Goal: Task Accomplishment & Management: Manage account settings

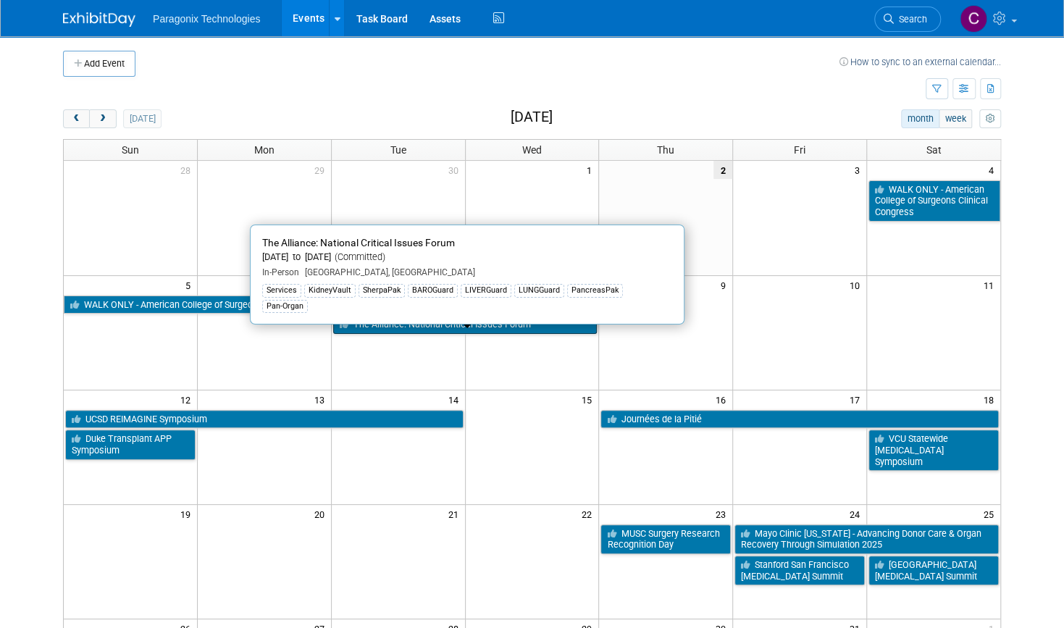
click at [397, 325] on link "The Alliance: National Critical Issues Forum" at bounding box center [465, 324] width 264 height 19
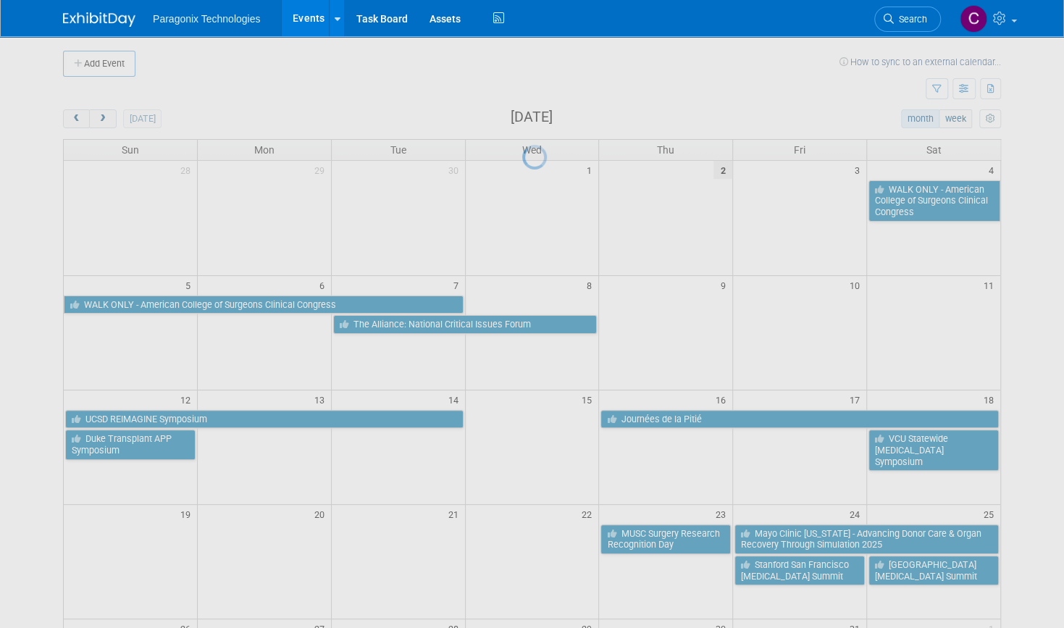
click at [522, 325] on div at bounding box center [532, 314] width 20 height 628
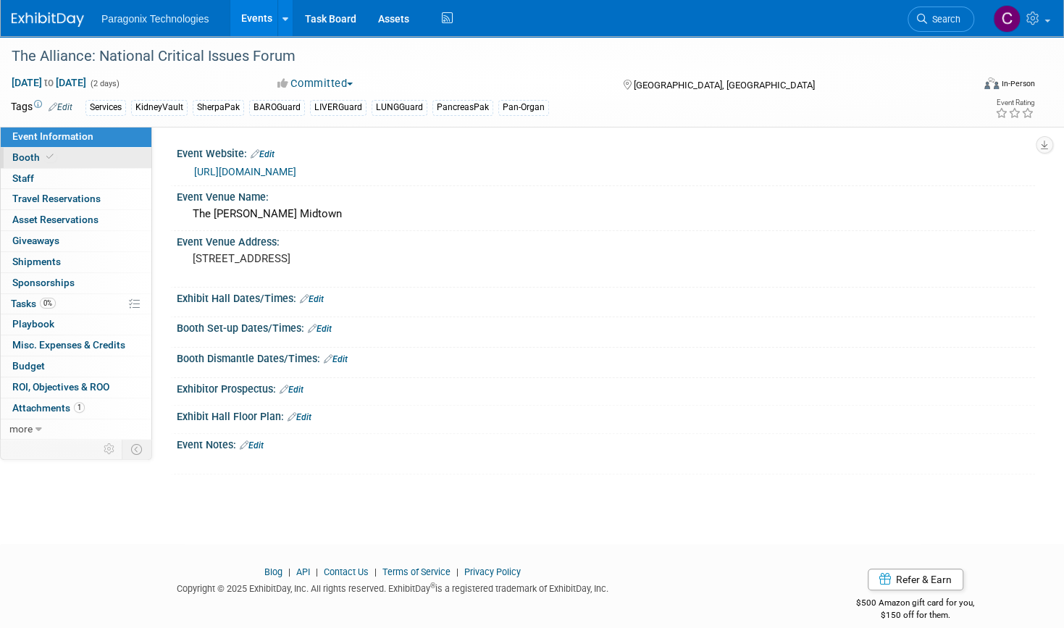
click at [30, 159] on span "Booth" at bounding box center [34, 157] width 44 height 12
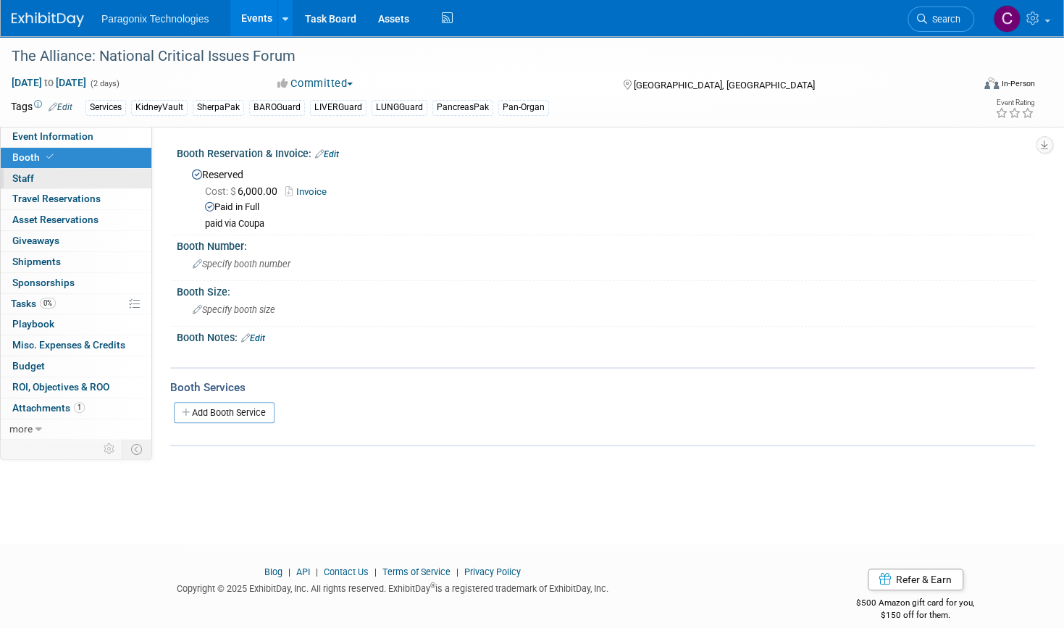
click at [35, 180] on link "0 Staff 0" at bounding box center [76, 179] width 151 height 20
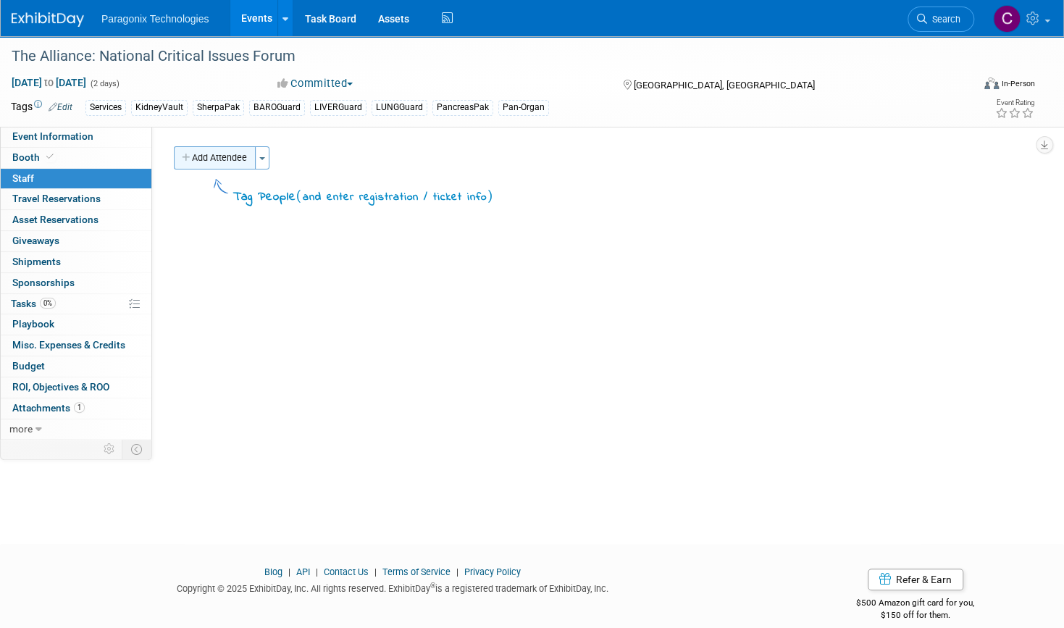
click at [227, 148] on button "Add Attendee" at bounding box center [215, 157] width 82 height 23
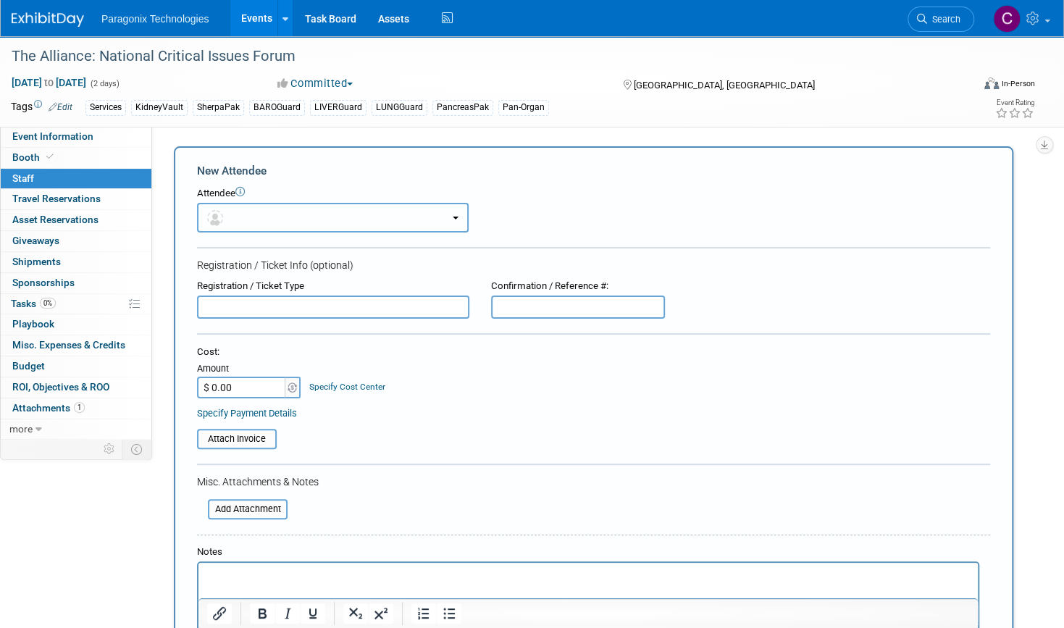
click at [238, 214] on button "button" at bounding box center [333, 218] width 272 height 30
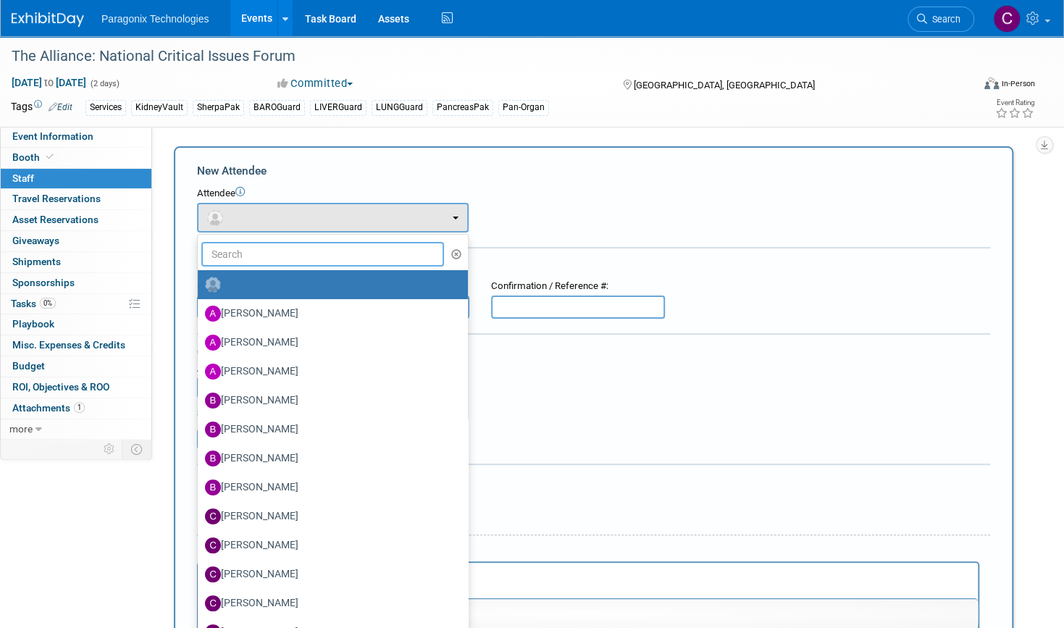
click at [249, 253] on input "text" at bounding box center [322, 254] width 243 height 25
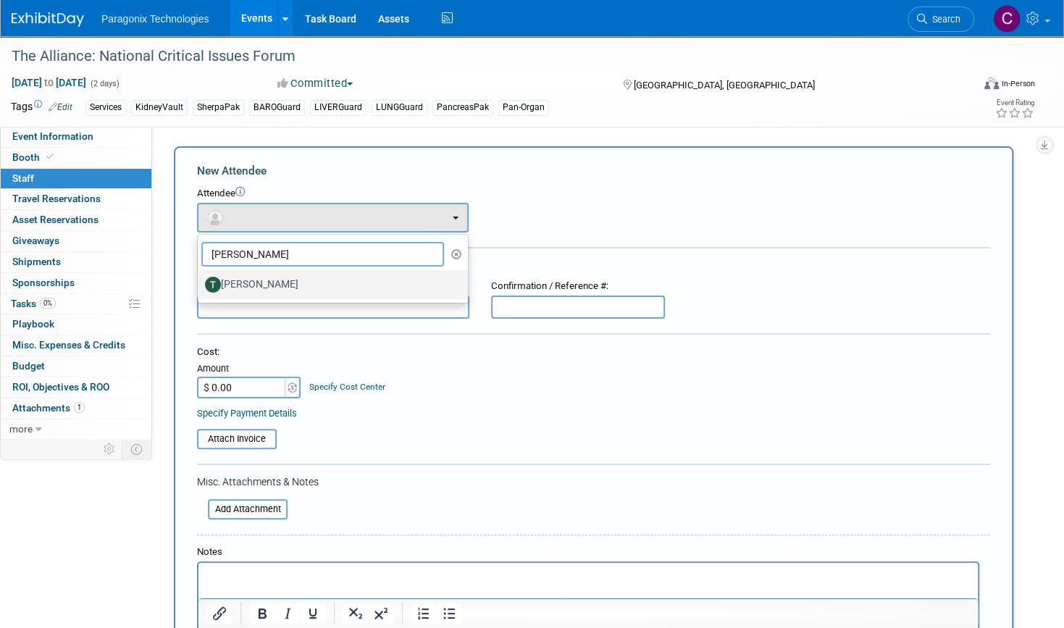
type input "ted"
click at [281, 287] on label "Ted Hancock" at bounding box center [329, 284] width 248 height 23
click at [200, 287] on input "Ted Hancock" at bounding box center [195, 282] width 9 height 9
select select "be9a6b2a-8a61-4956-8a3e-c8985f708f84"
select select "4"
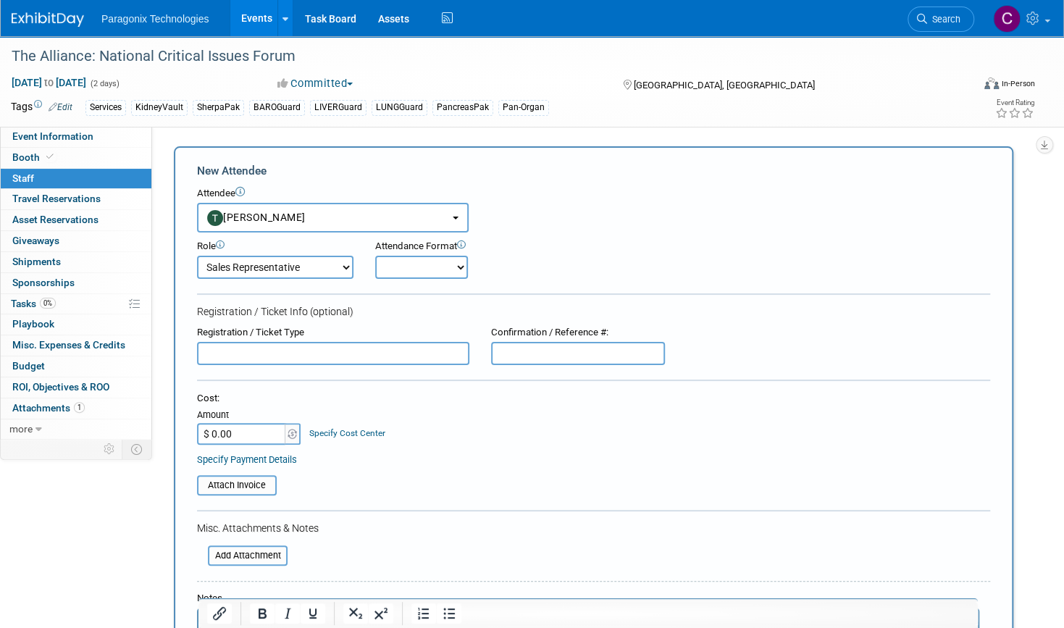
click at [293, 271] on select "Clinical Team Demonstrator Executive Team Host Marketing Team Planner Presenter" at bounding box center [275, 267] width 156 height 23
click at [603, 325] on form "New Attendee Attendee <img src="https://www.exhibitday.com/Images/Unassigned-Us…" at bounding box center [593, 452] width 793 height 578
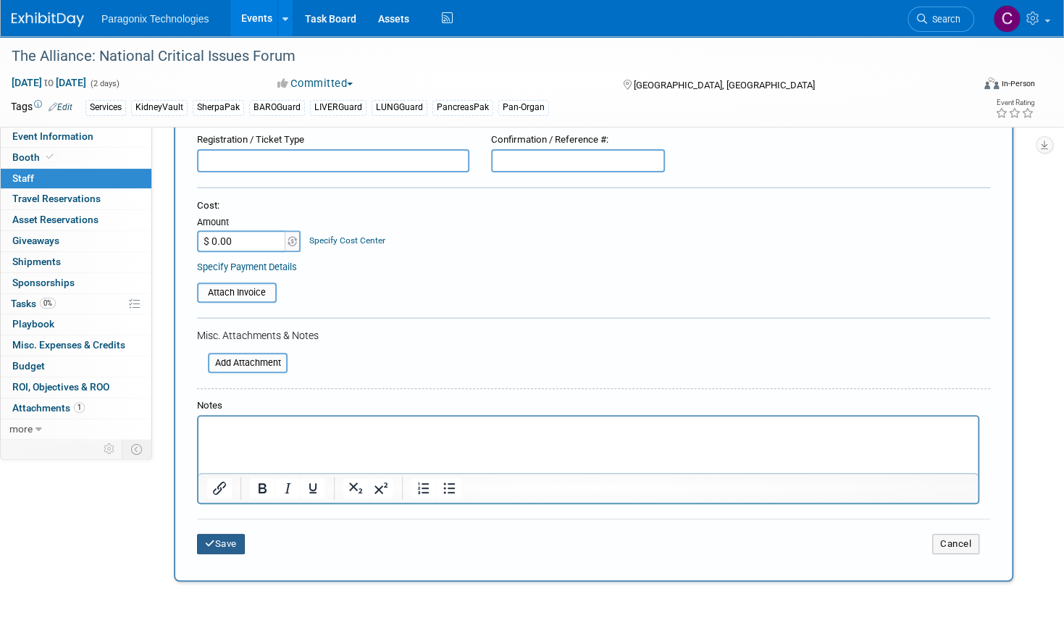
click at [220, 535] on button "Save" at bounding box center [221, 544] width 48 height 20
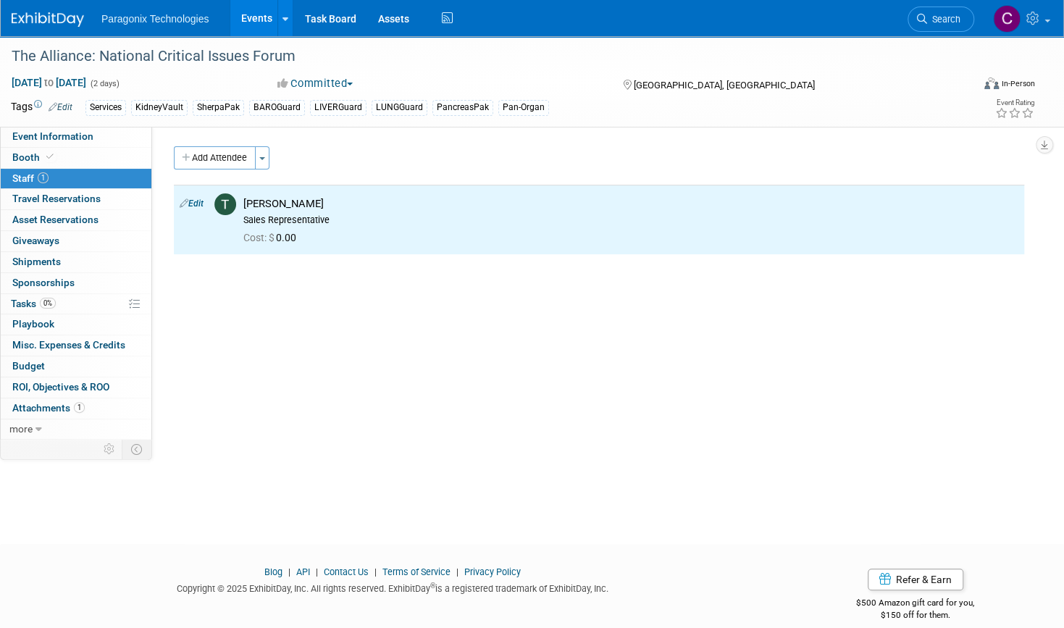
click at [217, 145] on div "Event Website: Edit https://www.organdonationalliance.org/events/national-criti…" at bounding box center [593, 282] width 883 height 310
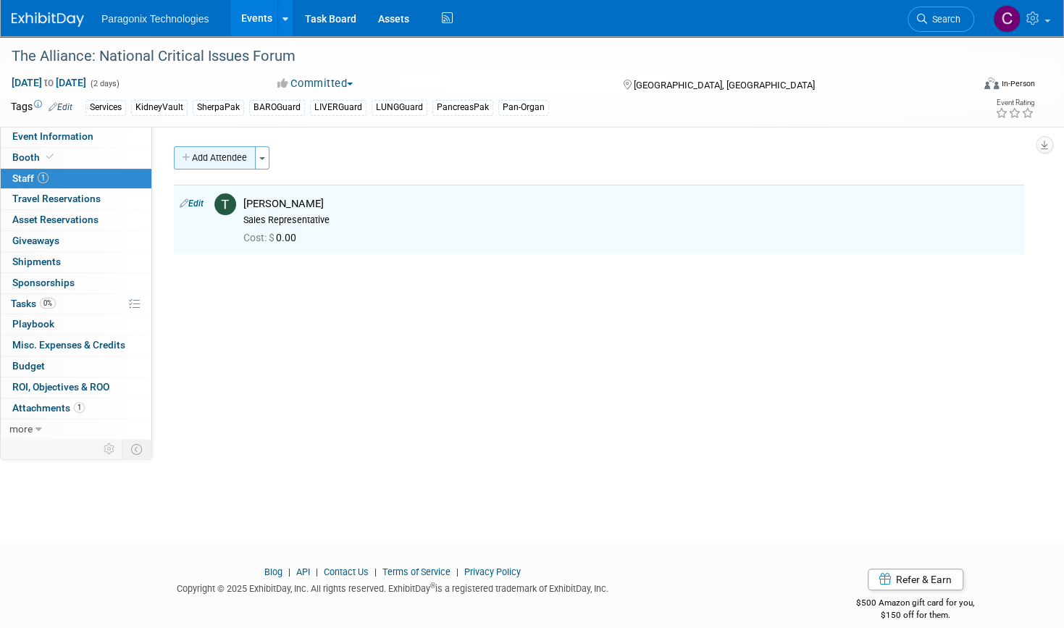
click at [217, 149] on button "Add Attendee" at bounding box center [215, 157] width 82 height 23
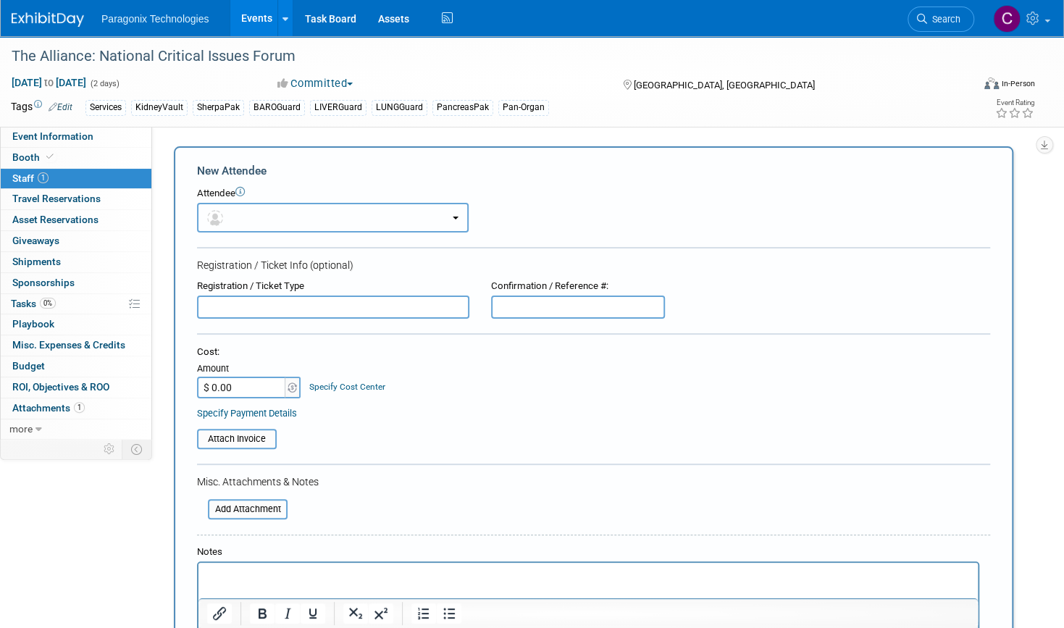
click at [274, 221] on button "button" at bounding box center [333, 218] width 272 height 30
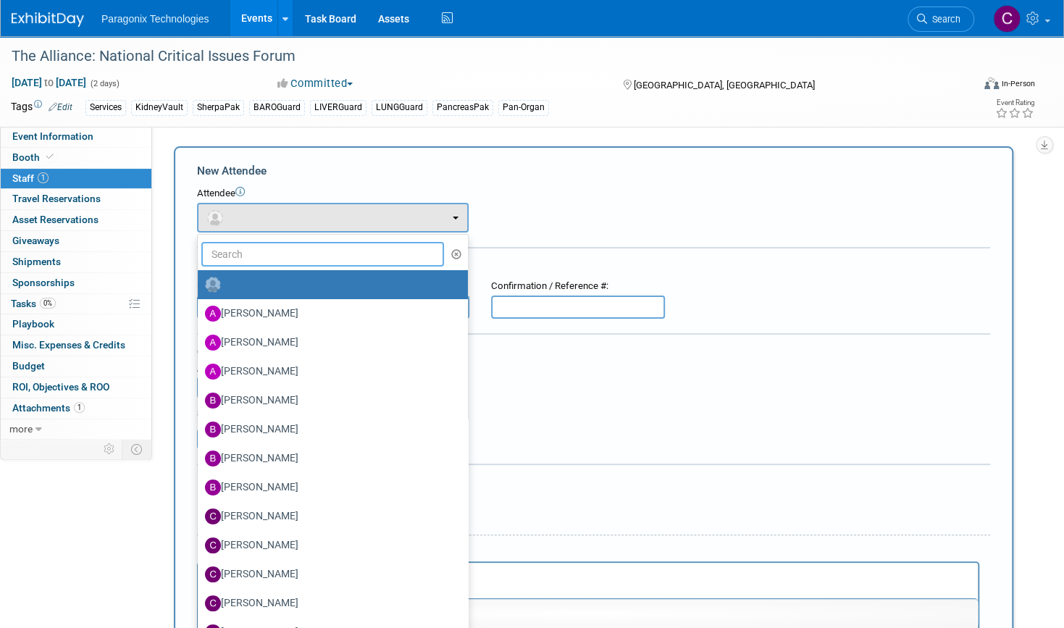
click at [254, 254] on input "text" at bounding box center [322, 254] width 243 height 25
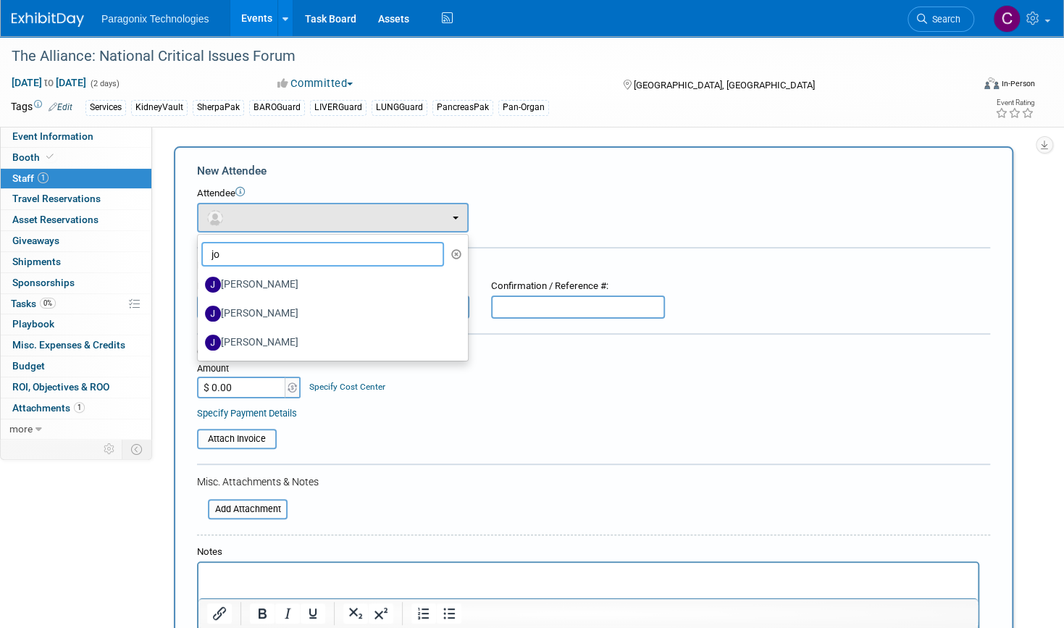
type input "j"
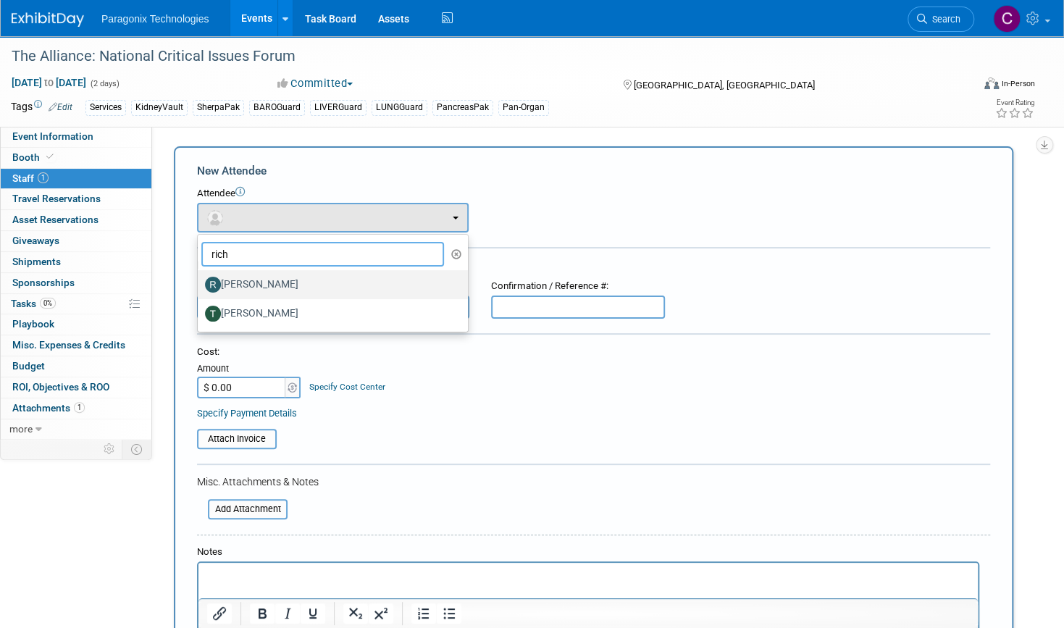
type input "rich"
click at [301, 292] on label "Richard Rothweiler" at bounding box center [329, 284] width 248 height 23
click at [200, 288] on input "Richard Rothweiler" at bounding box center [195, 282] width 9 height 9
select select "b2c6b1cf-345c-44d0-b508-c5e3cbf55848"
select select "200"
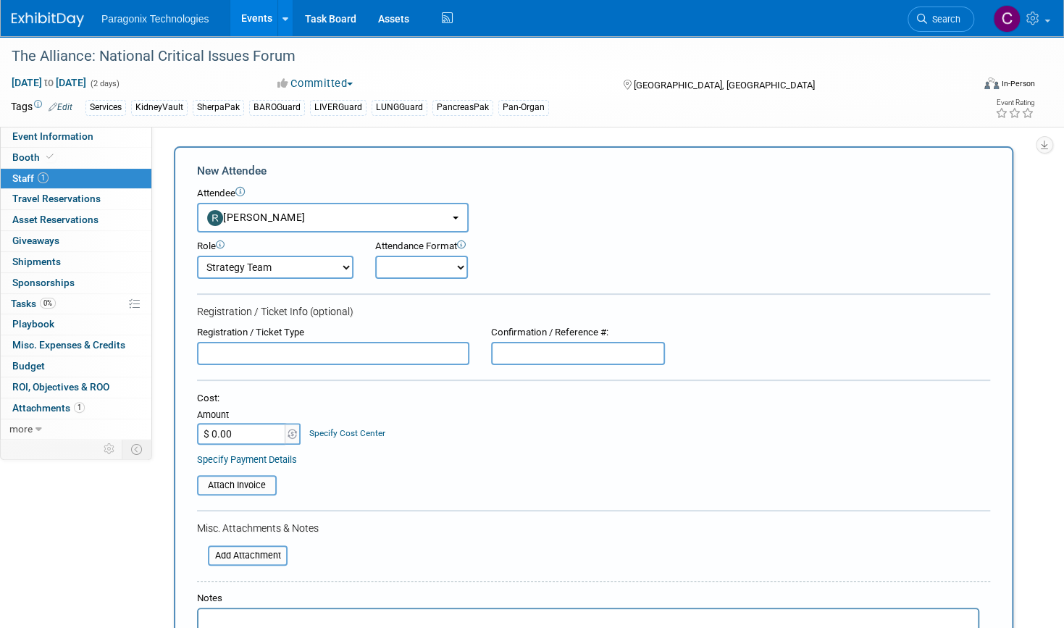
scroll to position [150, 0]
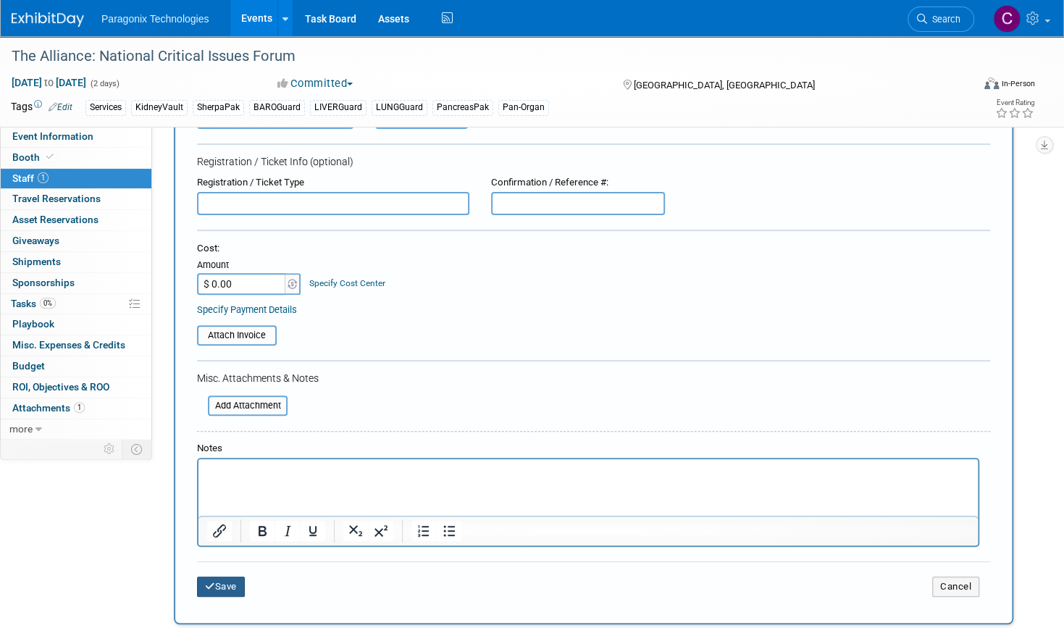
click at [231, 581] on button "Save" at bounding box center [221, 587] width 48 height 20
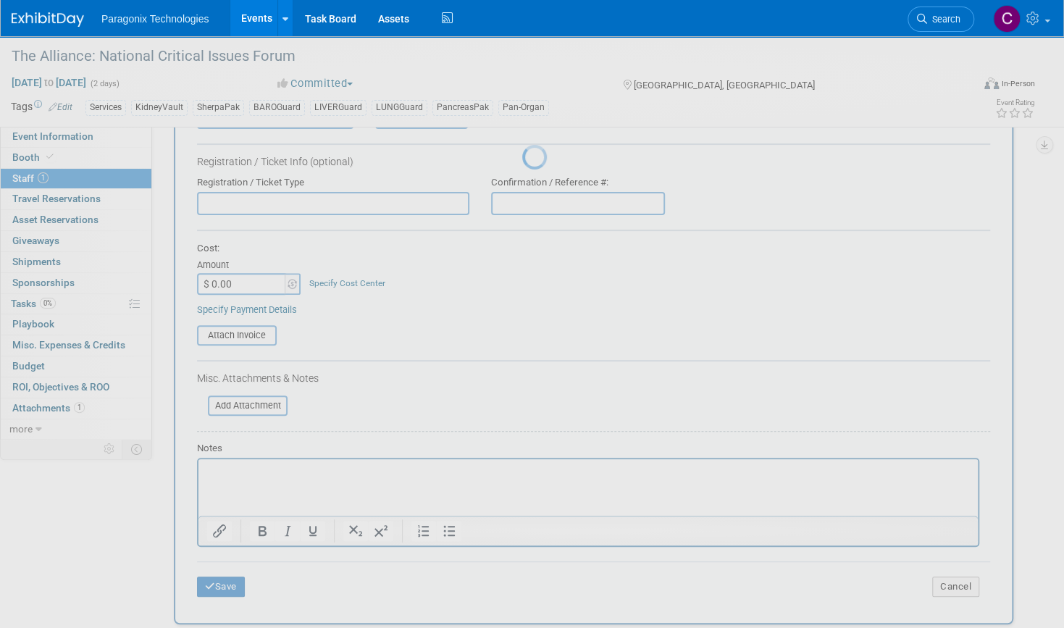
scroll to position [17, 0]
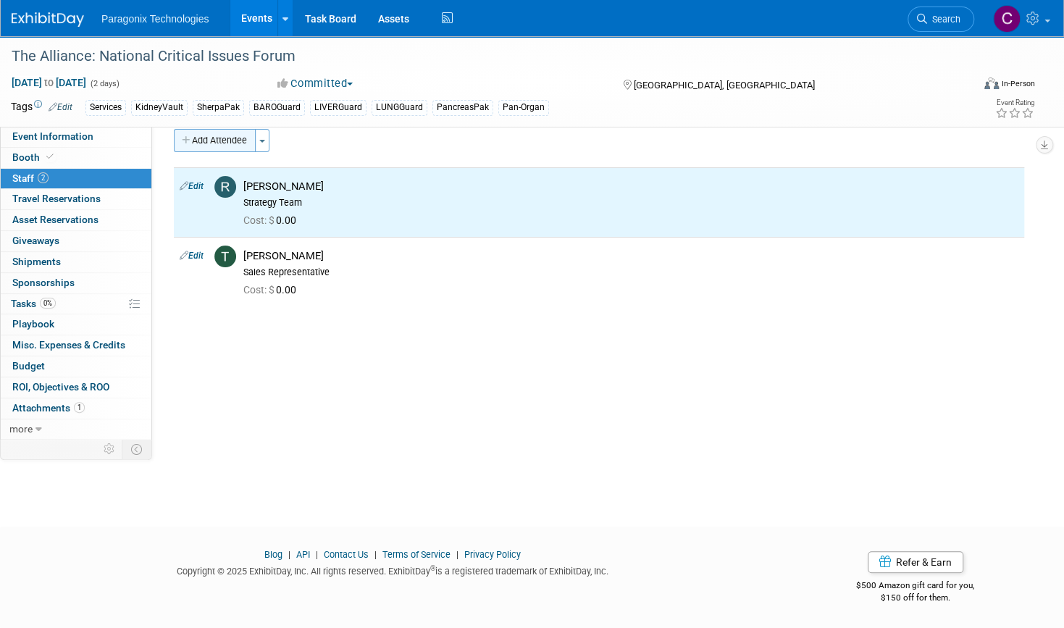
click at [239, 134] on button "Add Attendee" at bounding box center [215, 140] width 82 height 23
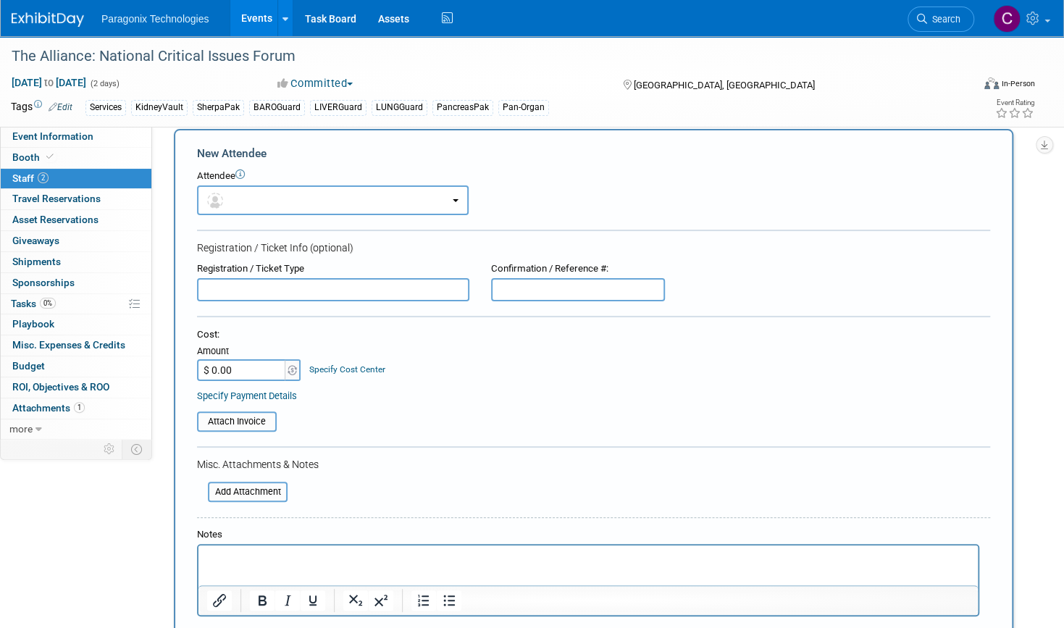
scroll to position [0, 0]
click at [243, 206] on button "button" at bounding box center [333, 200] width 272 height 30
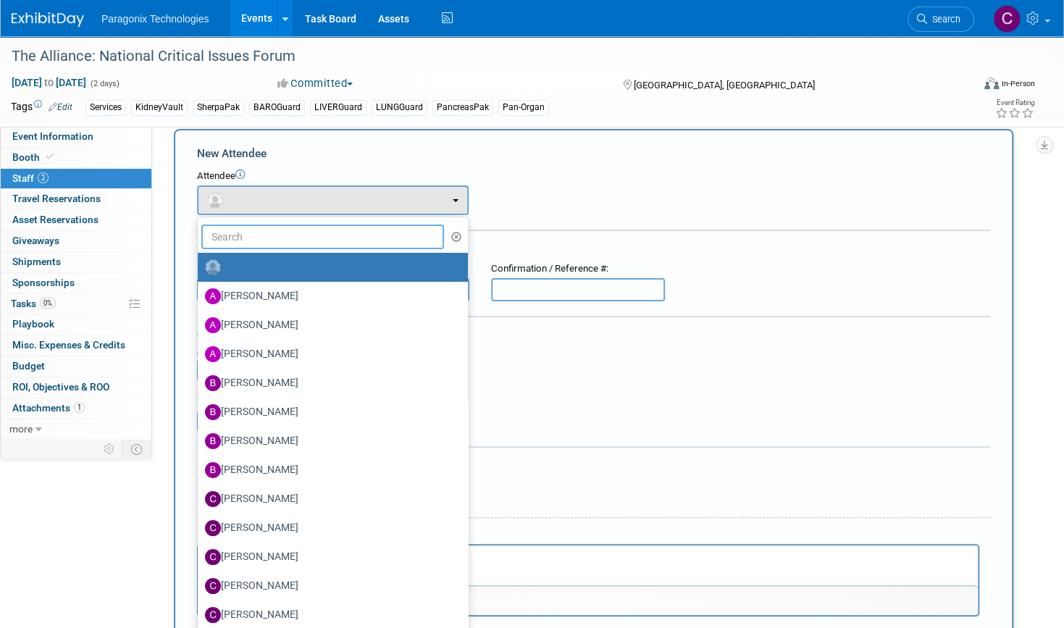
click at [255, 241] on input "text" at bounding box center [322, 237] width 243 height 25
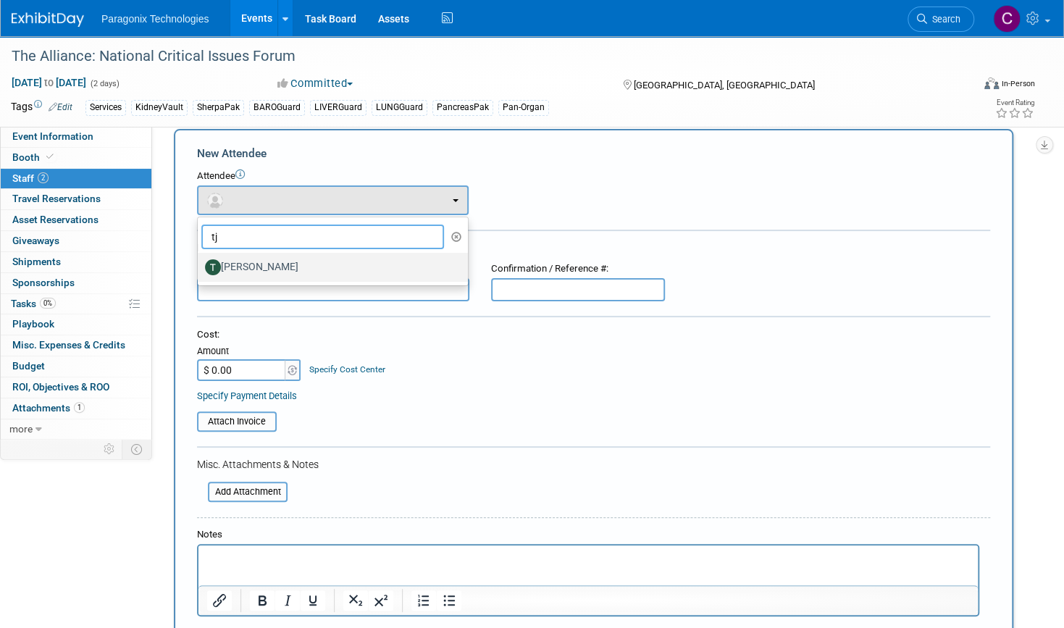
type input "tj"
click at [301, 266] on label "TJ Roth" at bounding box center [329, 267] width 248 height 23
click at [200, 266] on input "TJ Roth" at bounding box center [195, 265] width 9 height 9
select select "ae405088-bfc0-47d4-a0cd-63858b9c26fa"
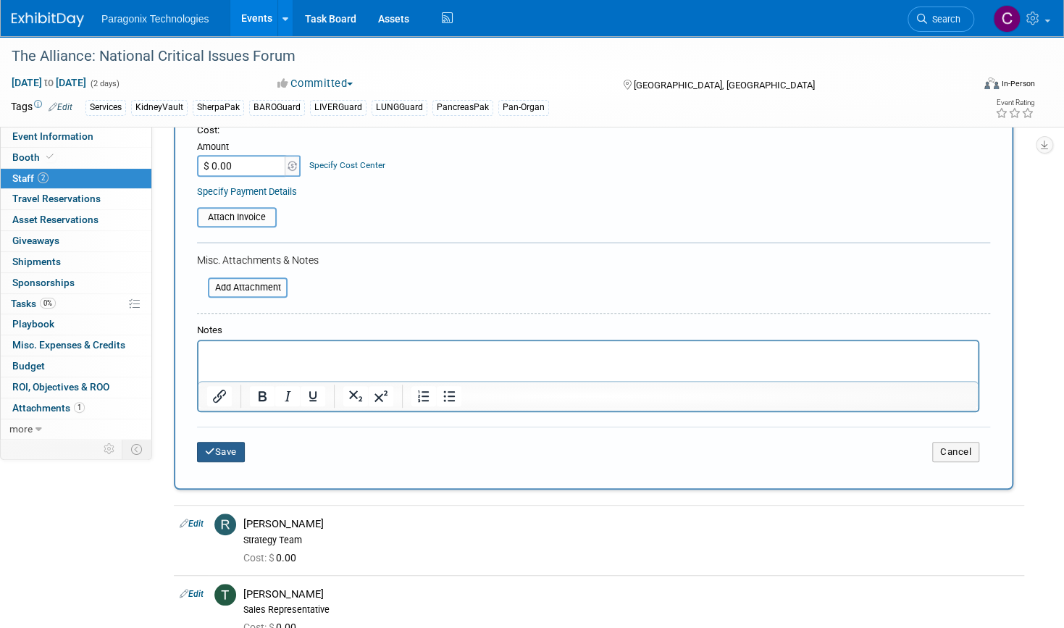
click at [212, 459] on button "Save" at bounding box center [221, 452] width 48 height 20
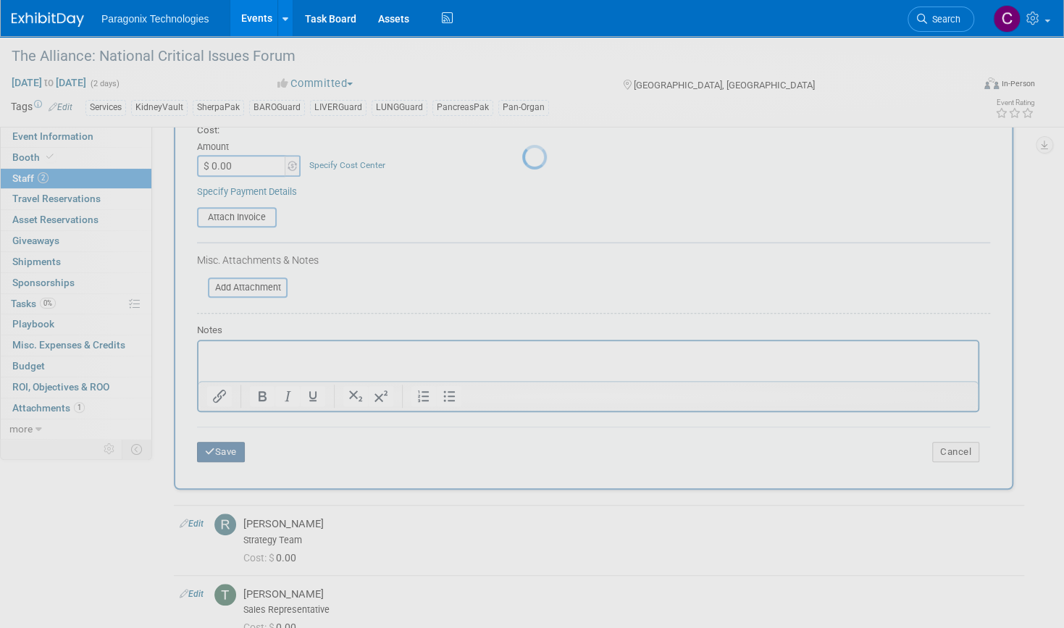
scroll to position [17, 0]
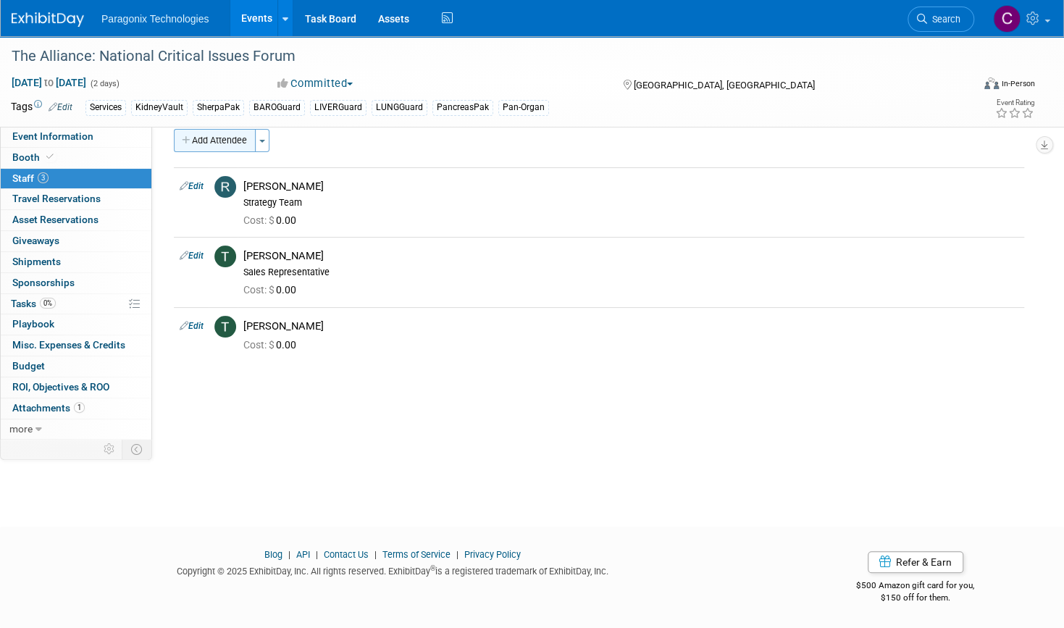
click at [236, 135] on button "Add Attendee" at bounding box center [215, 140] width 82 height 23
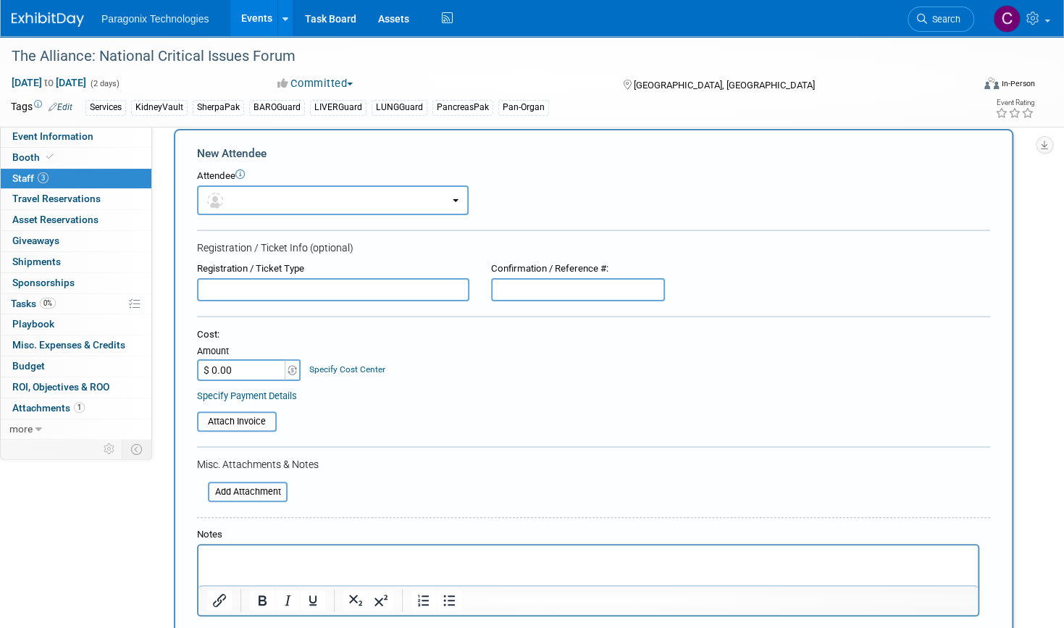
scroll to position [0, 0]
click at [270, 198] on button "button" at bounding box center [333, 200] width 272 height 30
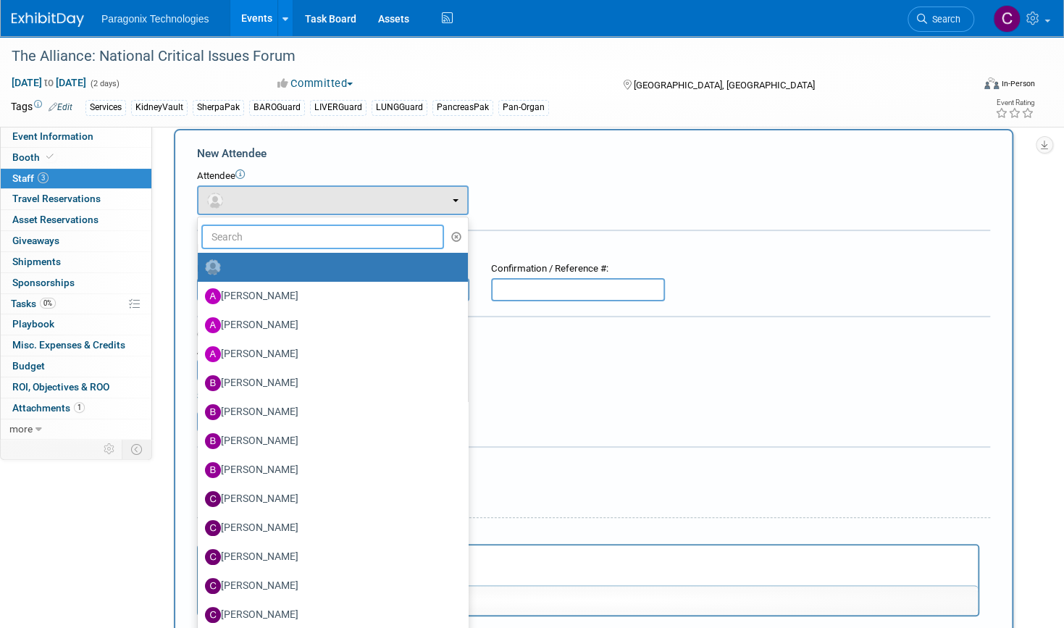
click at [287, 240] on input "text" at bounding box center [322, 237] width 243 height 25
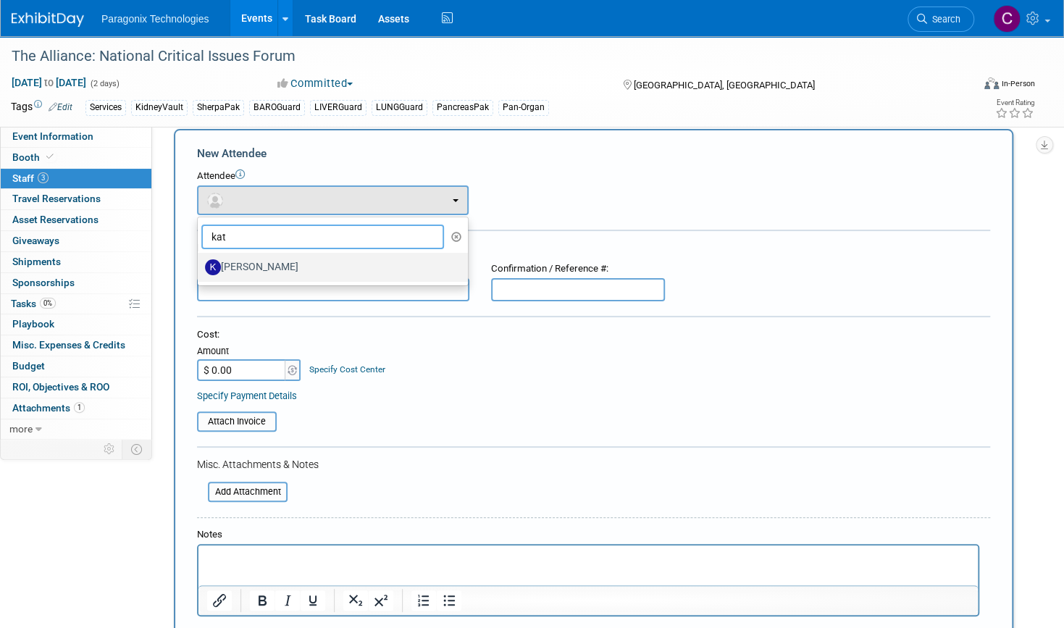
type input "kat"
click at [293, 269] on label "Kattya Lee" at bounding box center [329, 267] width 248 height 23
click at [200, 269] on input "Kattya Lee" at bounding box center [195, 265] width 9 height 9
select select "8cf11709-2a42-41f2-8524-c90558f2525f"
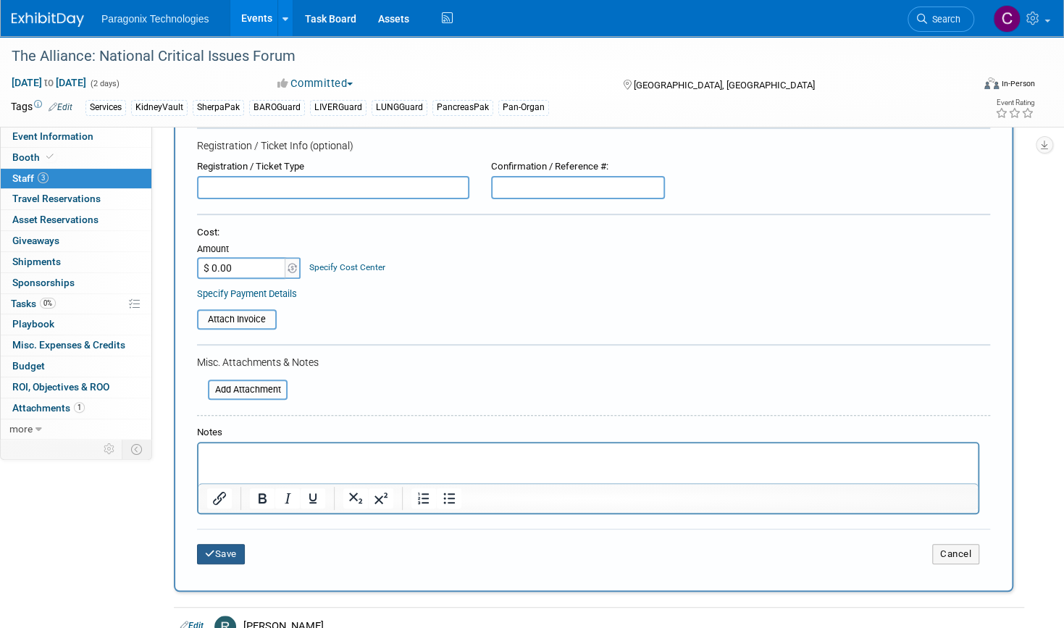
click at [231, 555] on button "Save" at bounding box center [221, 554] width 48 height 20
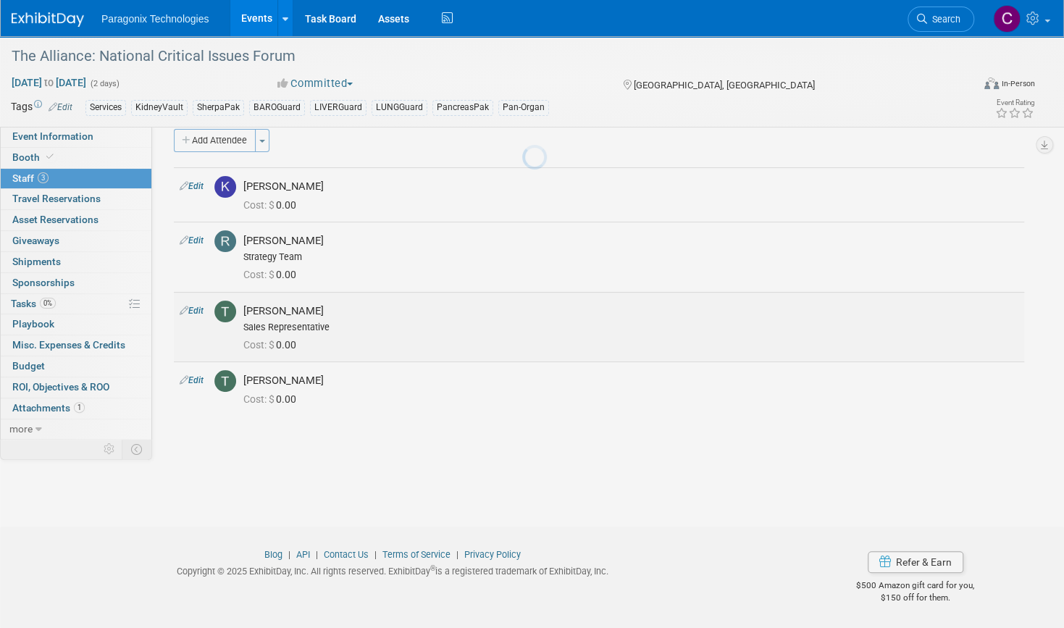
scroll to position [17, 0]
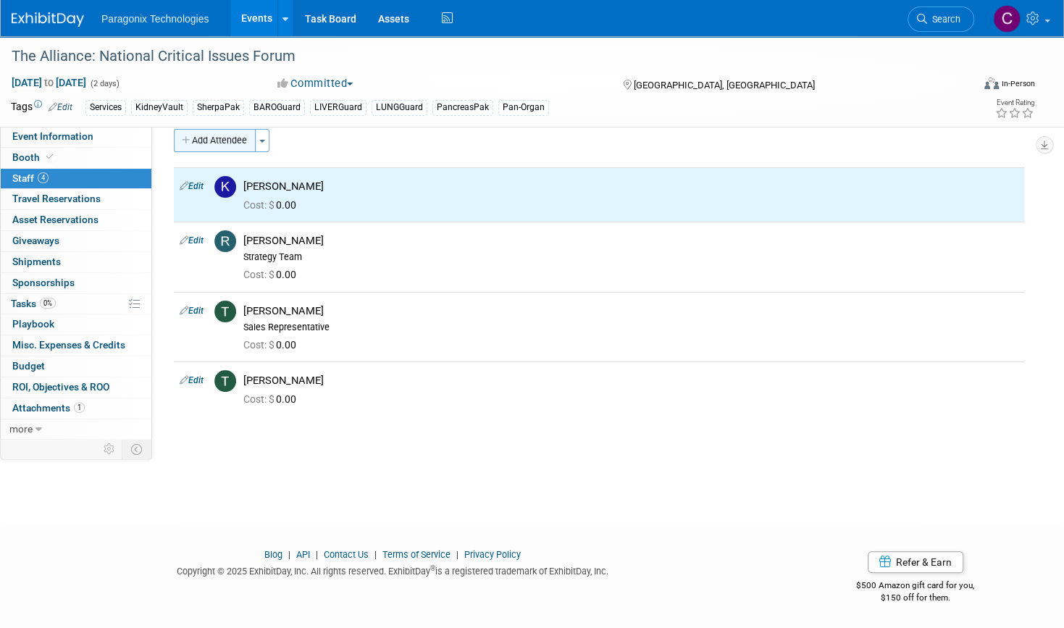
click at [229, 141] on button "Add Attendee" at bounding box center [215, 140] width 82 height 23
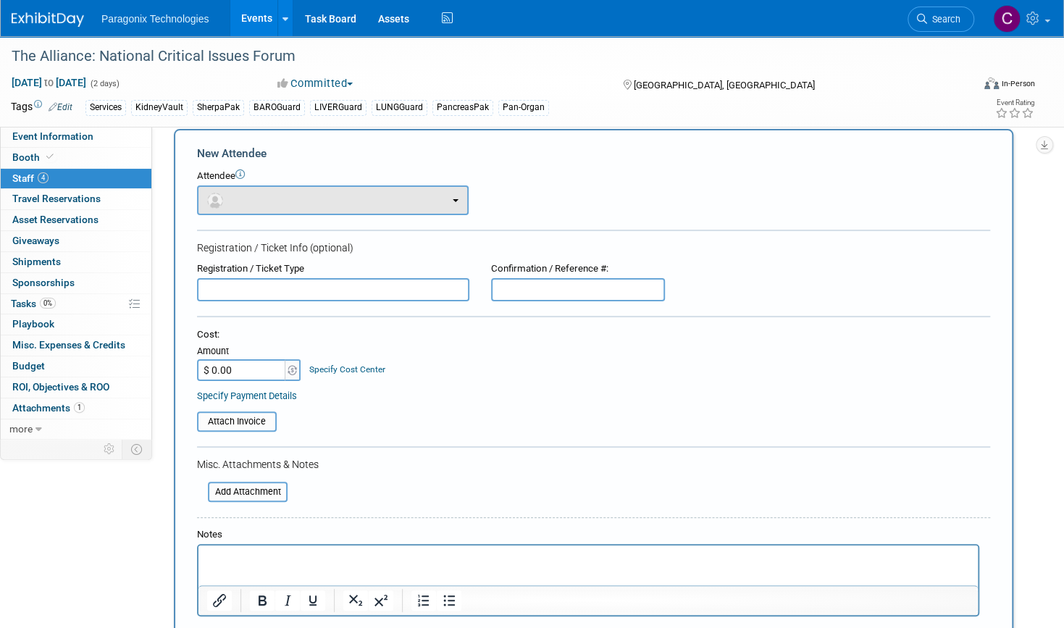
scroll to position [0, 0]
click at [269, 205] on button "button" at bounding box center [333, 200] width 272 height 30
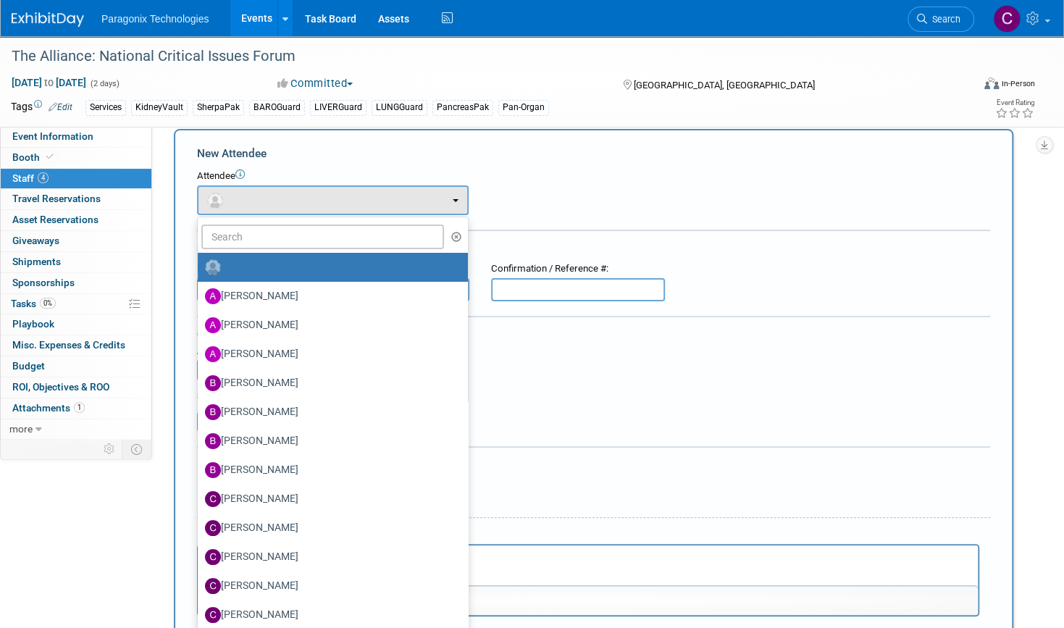
click at [293, 248] on ul "Adam Lafreniere Amy Ashby Antonio Usan Brandon Boelts Brett Botto (me)" at bounding box center [333, 507] width 272 height 580
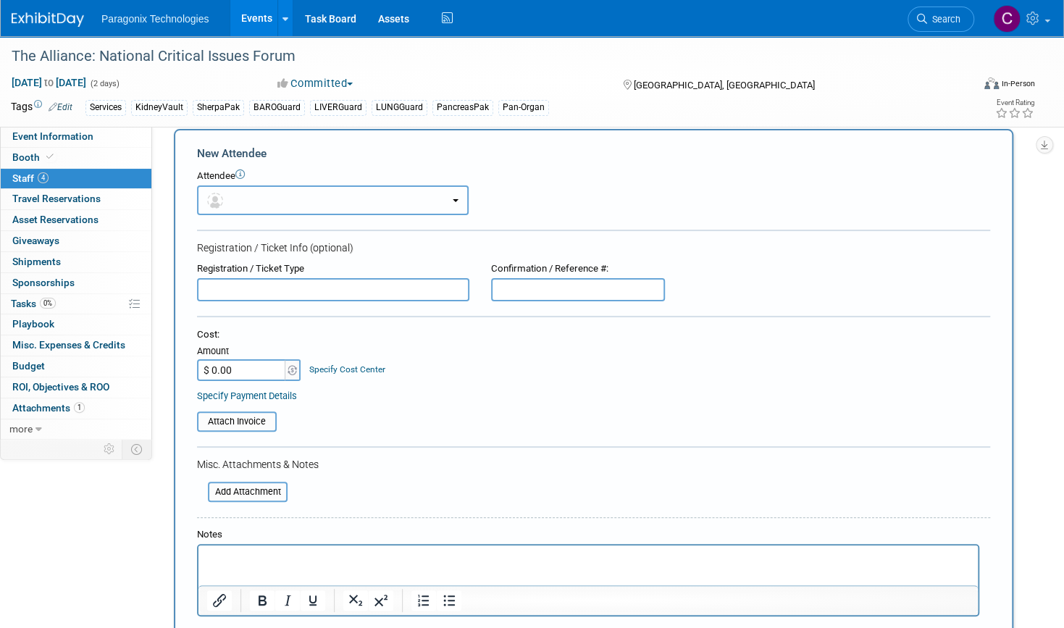
click at [297, 194] on button "button" at bounding box center [333, 200] width 272 height 30
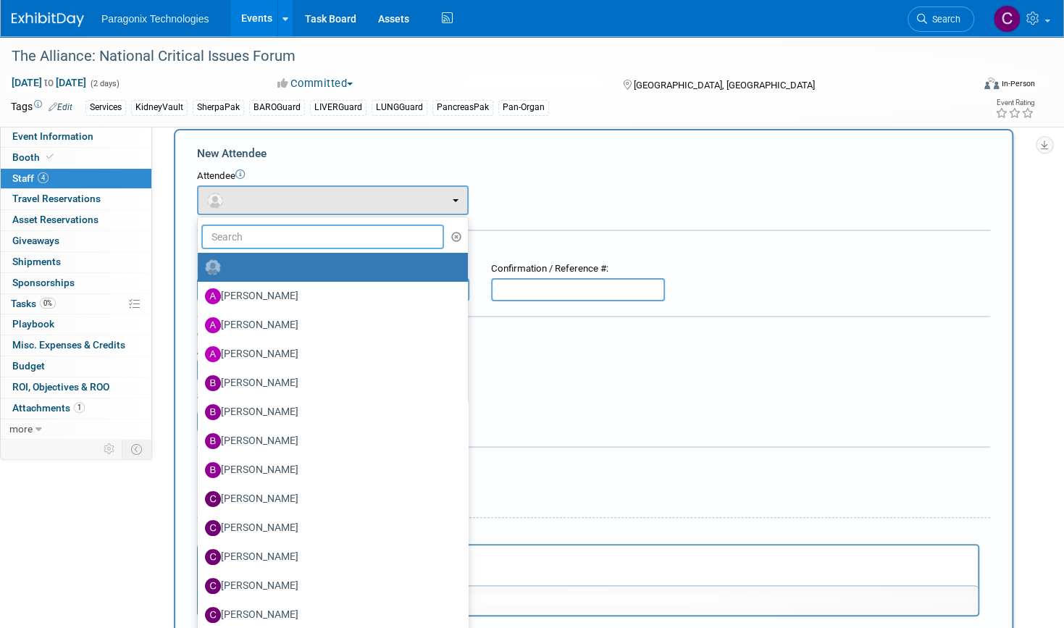
click at [272, 238] on input "text" at bounding box center [322, 237] width 243 height 25
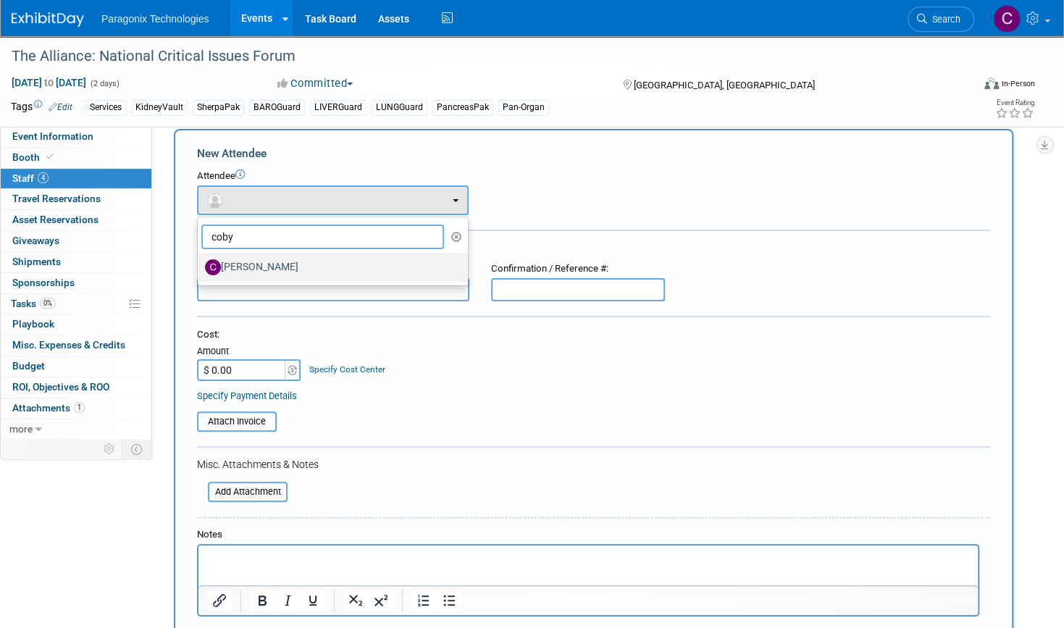
type input "coby"
click at [284, 265] on label "Coby Babbs" at bounding box center [329, 267] width 248 height 23
click at [200, 265] on input "Coby Babbs" at bounding box center [195, 265] width 9 height 9
select select "d8e52a6f-4df0-4080-b47a-4ab263745020"
select select "4"
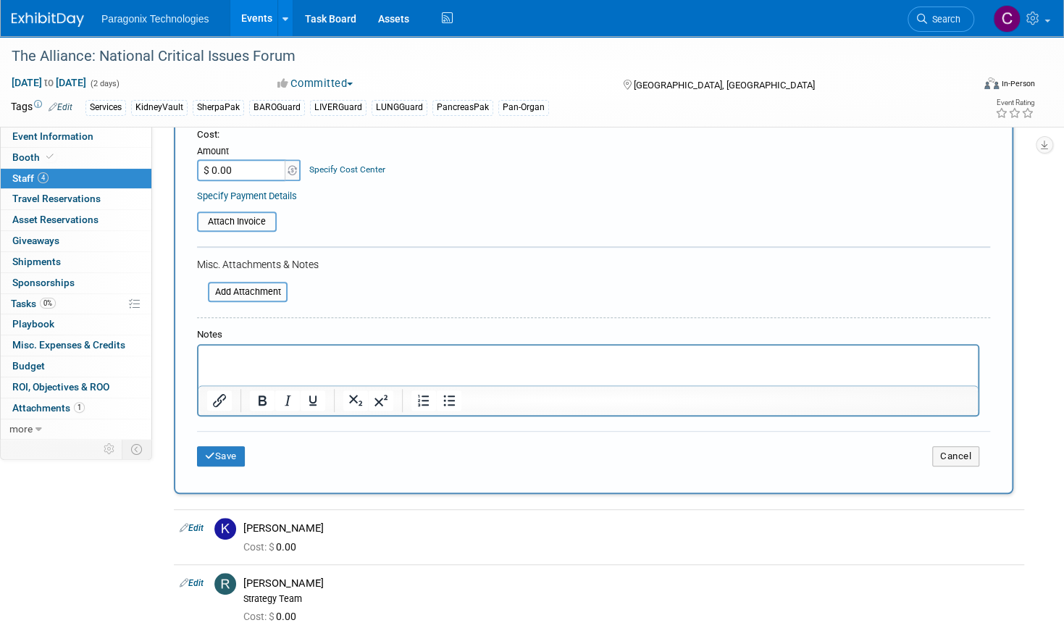
scroll to position [265, 0]
click at [228, 475] on div "Save Cancel" at bounding box center [593, 453] width 793 height 46
click at [220, 460] on button "Save" at bounding box center [221, 455] width 48 height 20
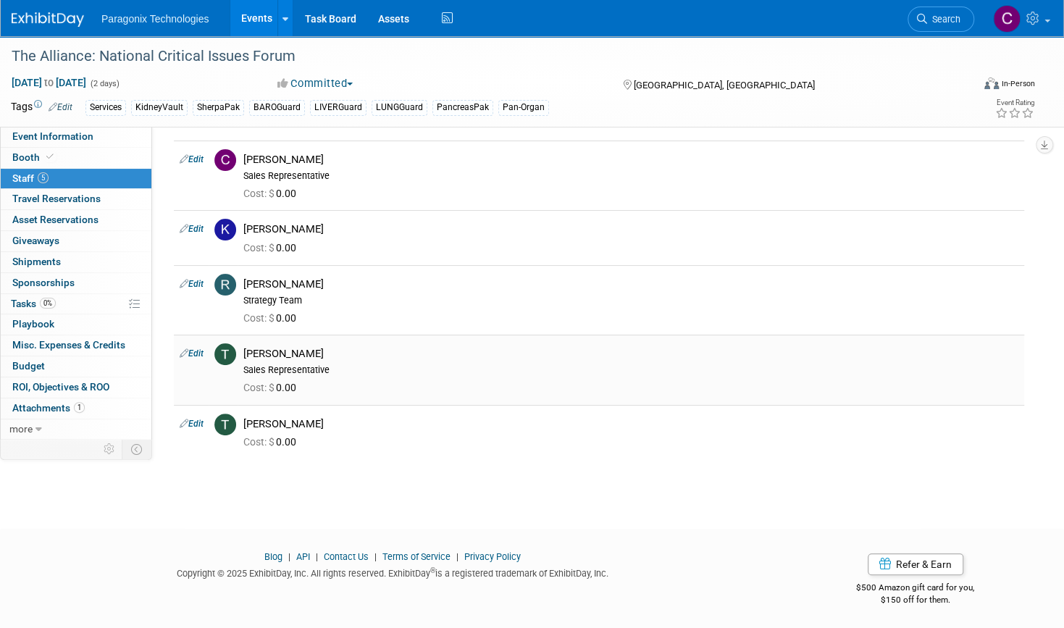
scroll to position [0, 0]
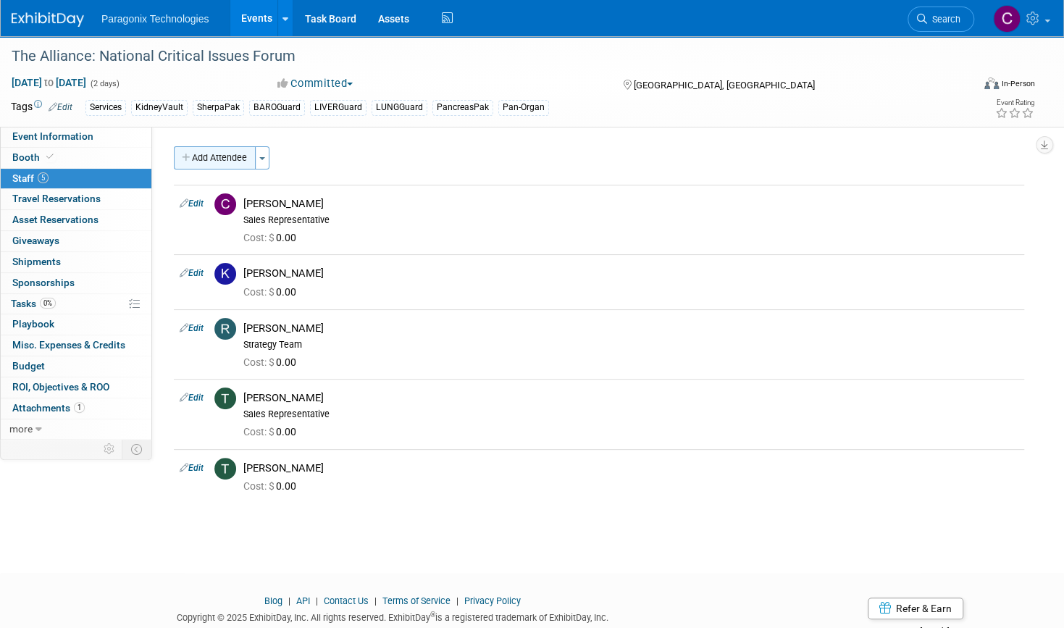
click at [223, 153] on button "Add Attendee" at bounding box center [215, 157] width 82 height 23
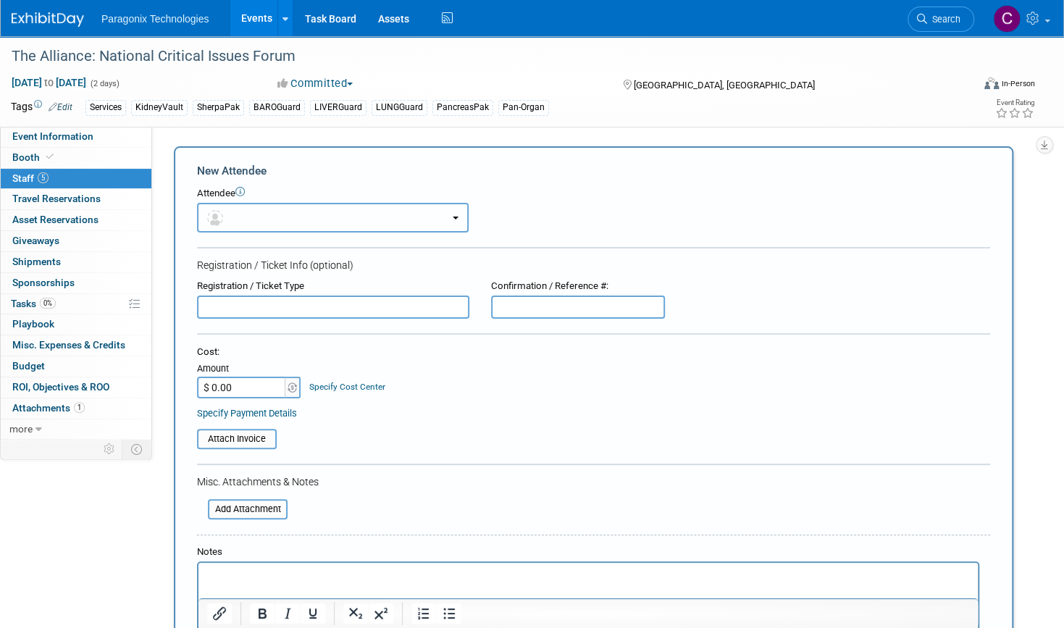
click at [265, 228] on button "button" at bounding box center [333, 218] width 272 height 30
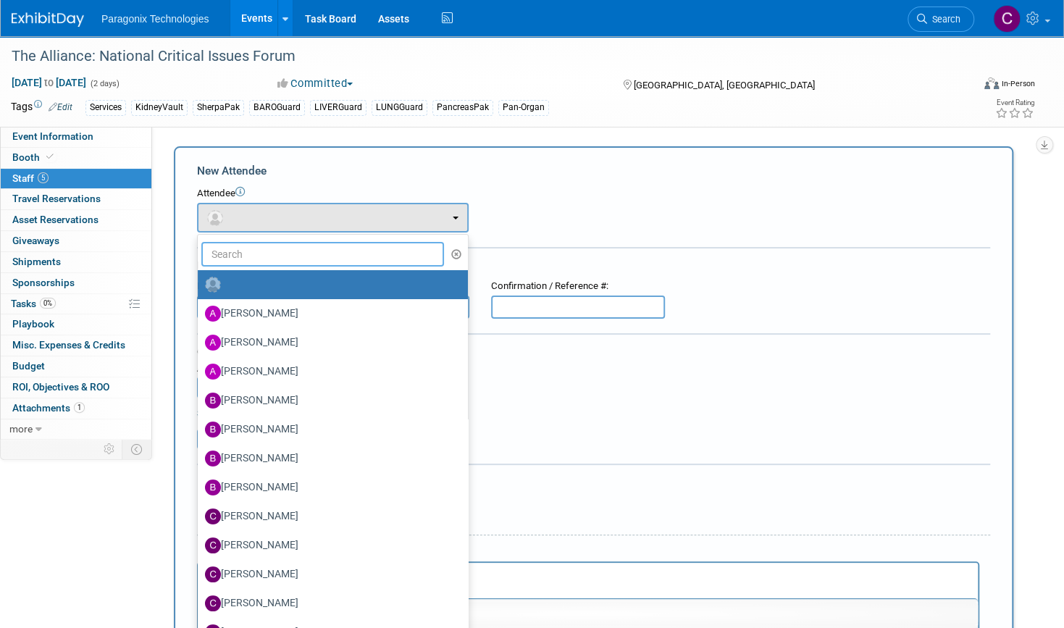
click at [264, 261] on input "text" at bounding box center [322, 254] width 243 height 25
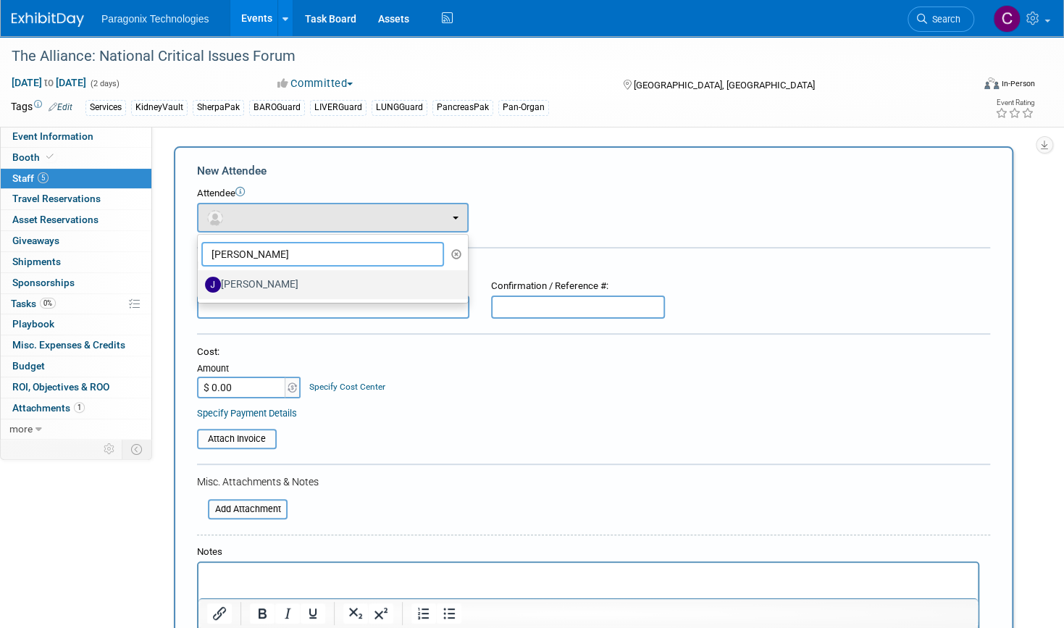
type input "joe"
click at [286, 277] on label "Joe Rago" at bounding box center [329, 284] width 248 height 23
click at [200, 278] on input "Joe Rago" at bounding box center [195, 282] width 9 height 9
select select "428f1a6a-6513-4eca-889a-58f3bcec3ff3"
select select "2"
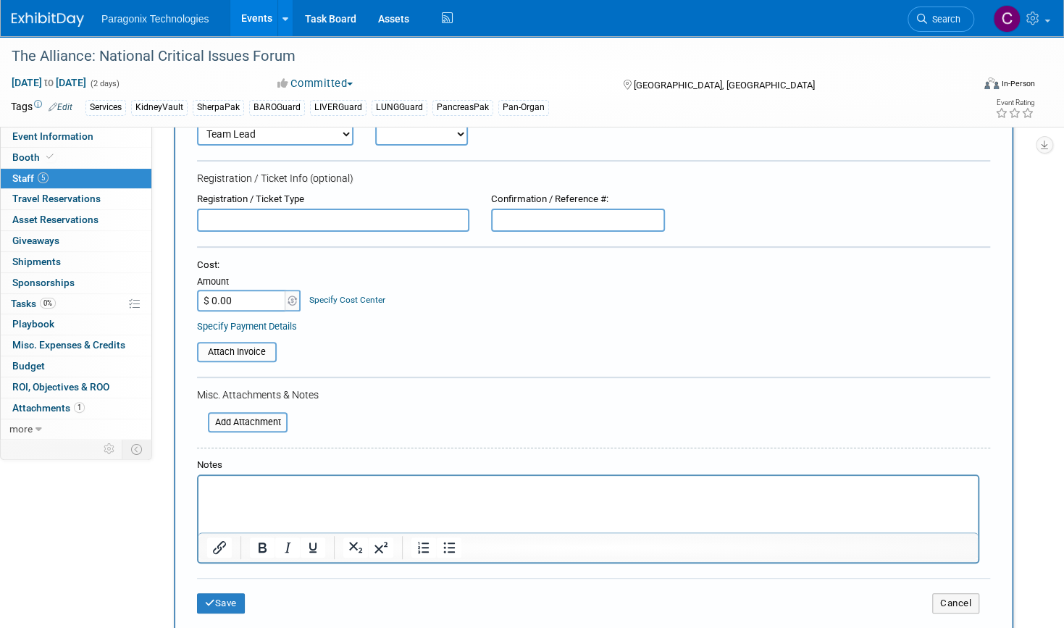
scroll to position [180, 0]
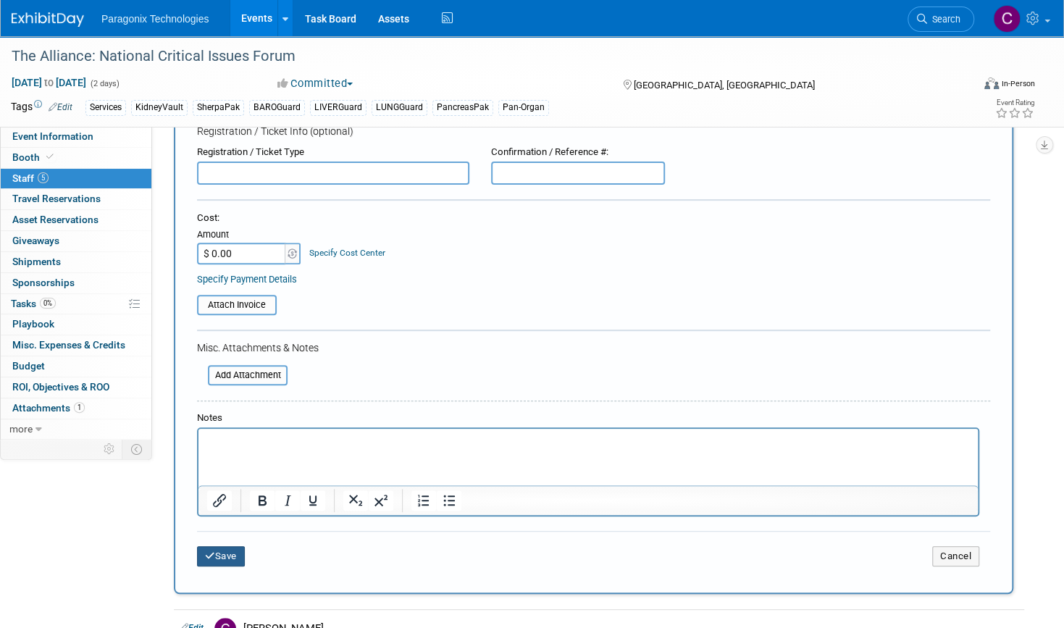
click at [206, 559] on icon "submit" at bounding box center [210, 555] width 10 height 9
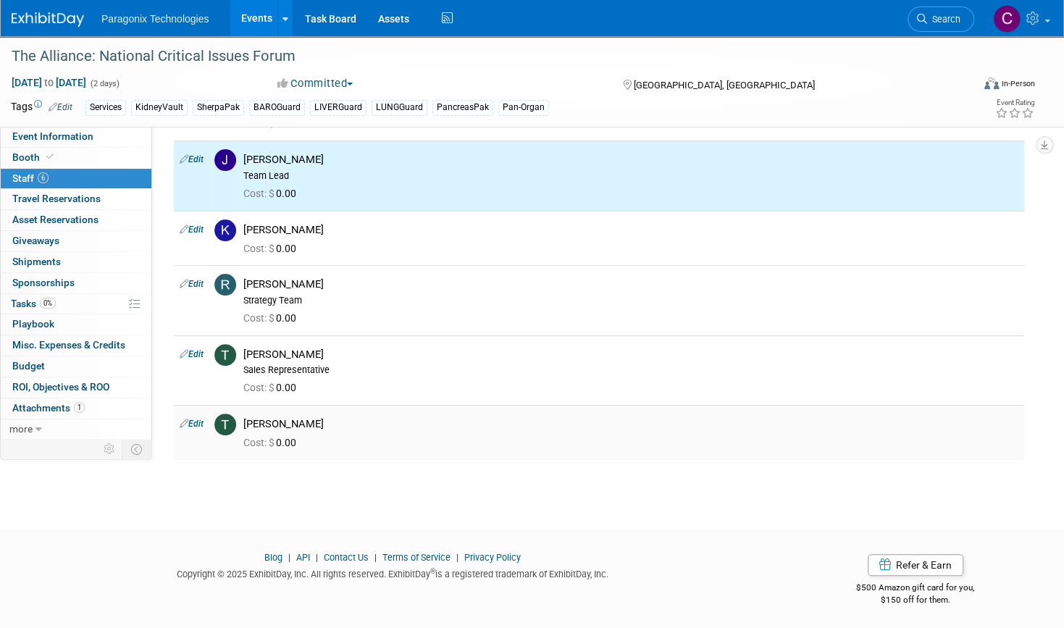
scroll to position [0, 0]
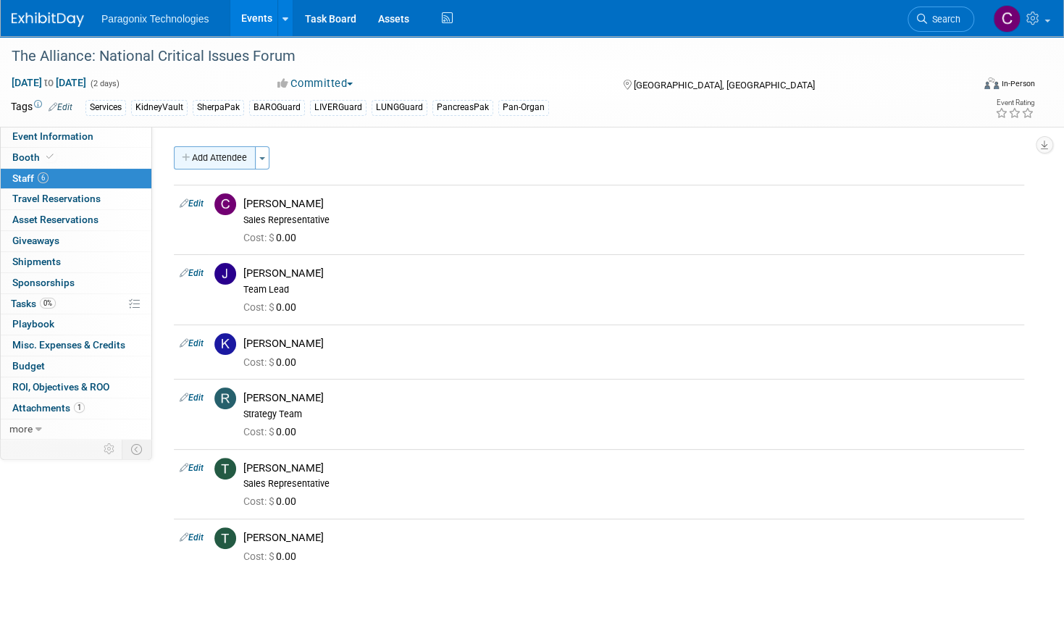
click at [211, 152] on button "Add Attendee" at bounding box center [215, 157] width 82 height 23
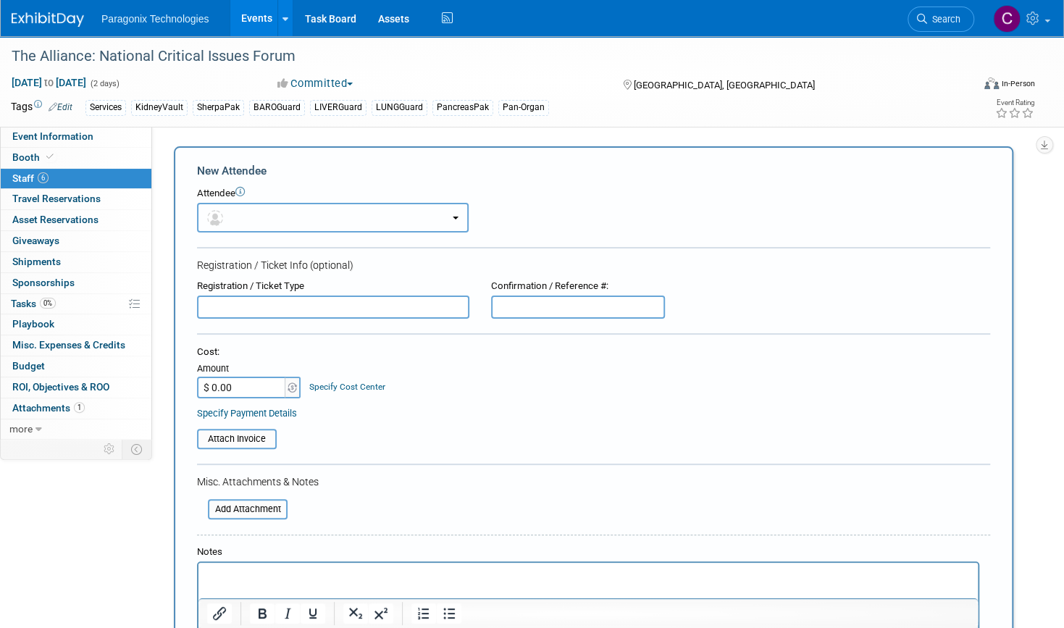
click at [275, 225] on button "button" at bounding box center [333, 218] width 272 height 30
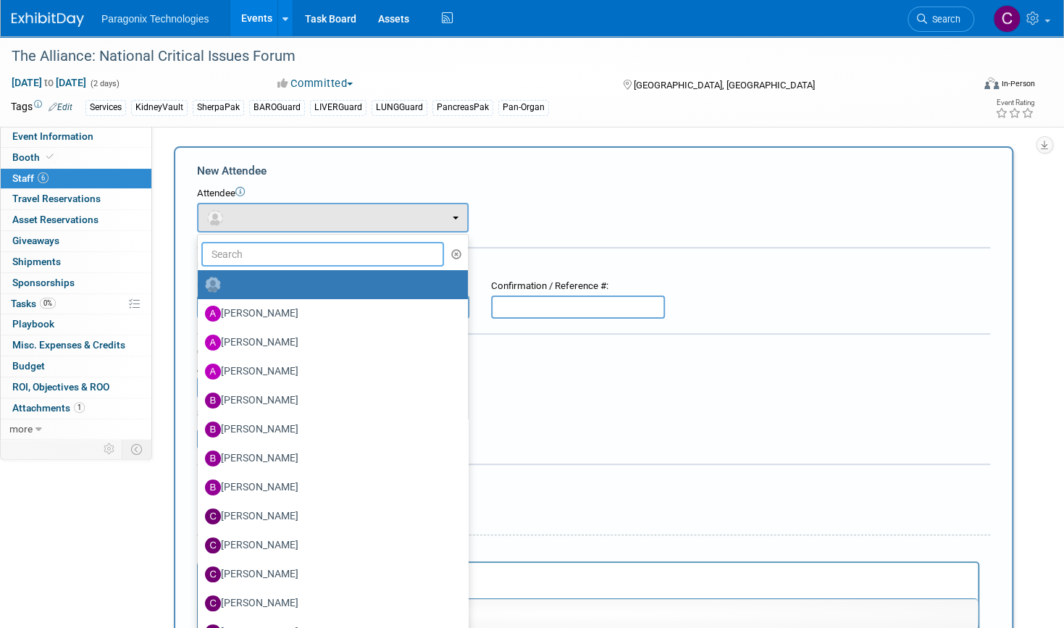
click at [275, 255] on input "text" at bounding box center [322, 254] width 243 height 25
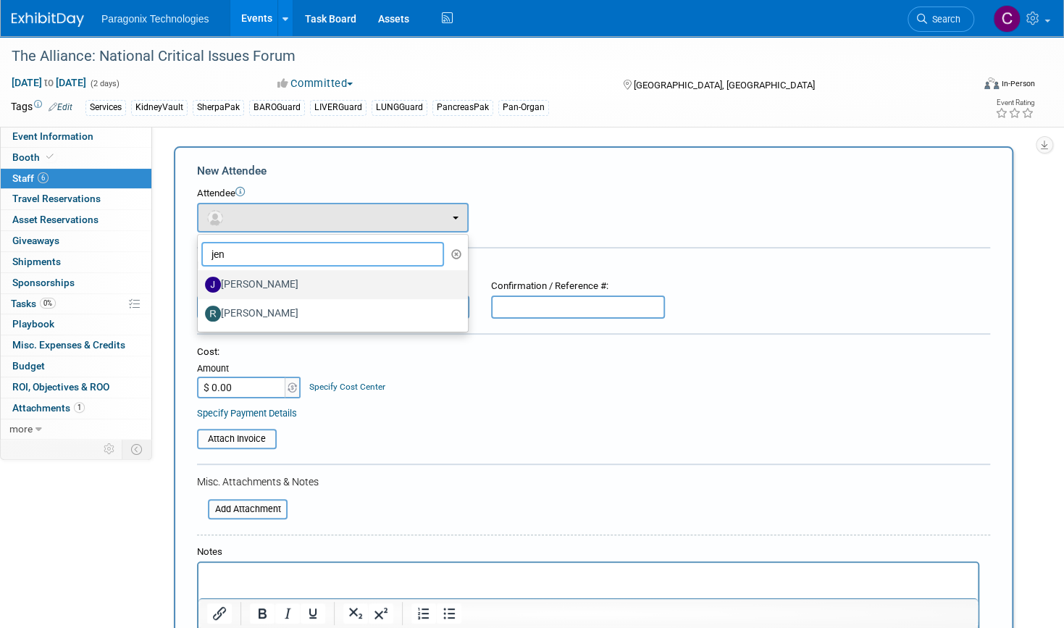
type input "jen"
click at [288, 281] on label "Jen Weddell" at bounding box center [329, 284] width 248 height 23
click at [200, 281] on input "Jen Weddell" at bounding box center [195, 282] width 9 height 9
select select "e8a8de64-5eb5-4111-8b4a-9e4701ad446a"
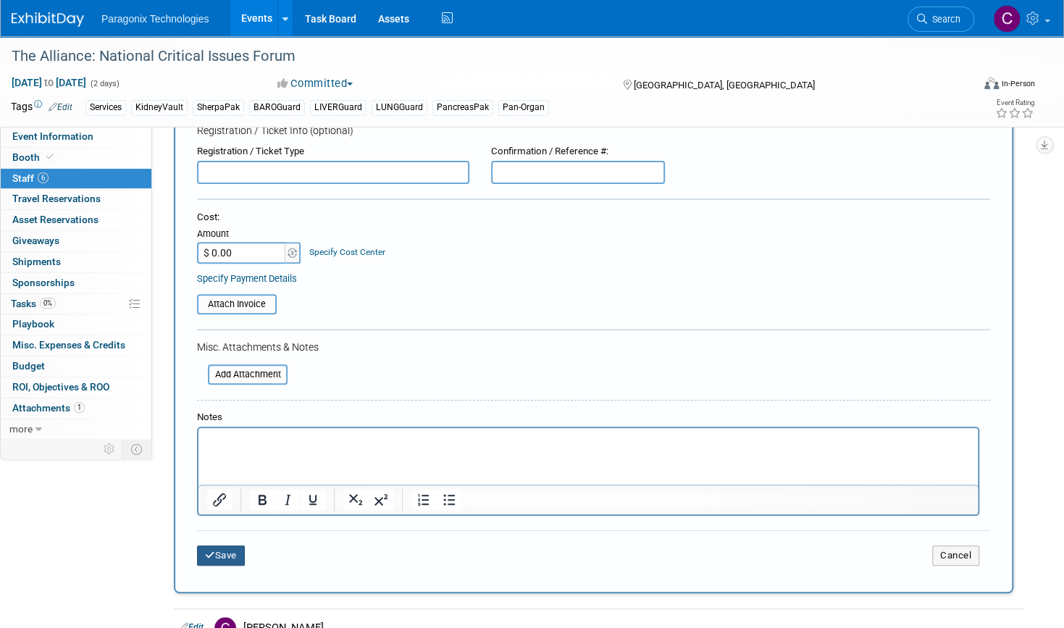
click at [231, 548] on button "Save" at bounding box center [221, 556] width 48 height 20
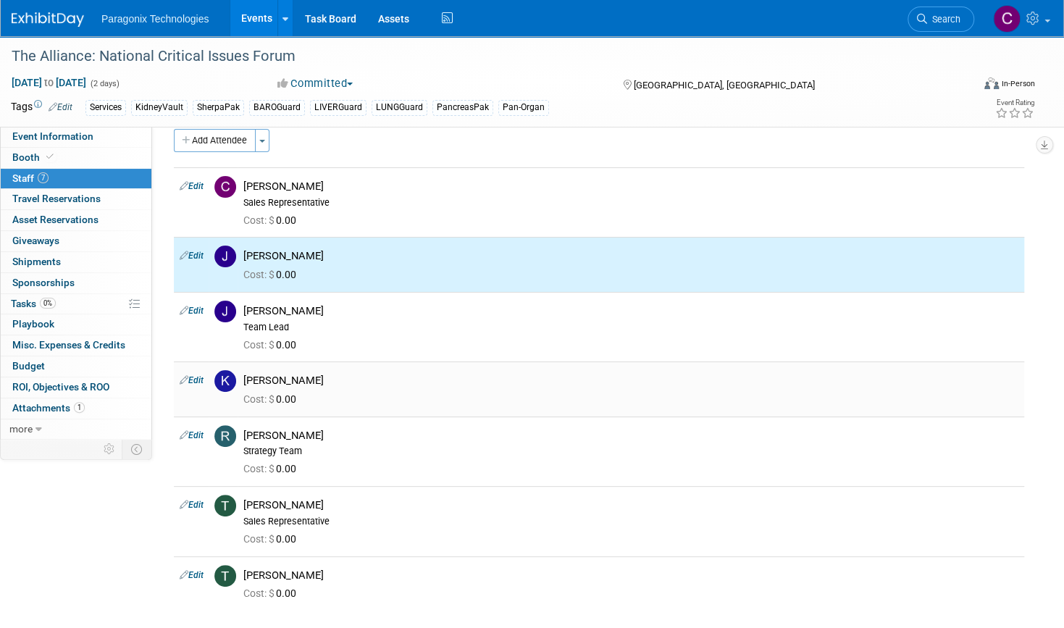
scroll to position [9, 0]
